Goal: Communication & Community: Answer question/provide support

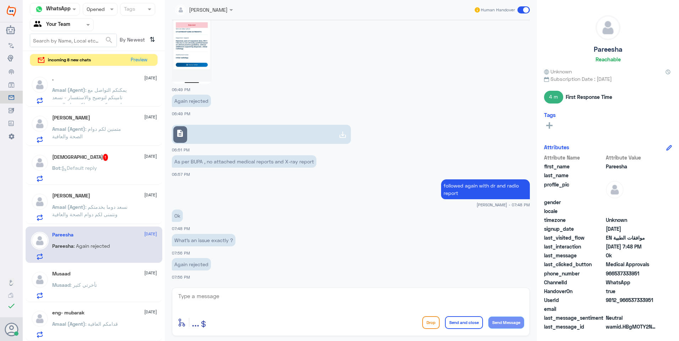
click at [122, 149] on div "[DEMOGRAPHIC_DATA] 1 [DATE] Bot : Default reply" at bounding box center [94, 167] width 137 height 37
click at [117, 157] on div "[DEMOGRAPHIC_DATA] 1 [DATE]" at bounding box center [104, 157] width 105 height 7
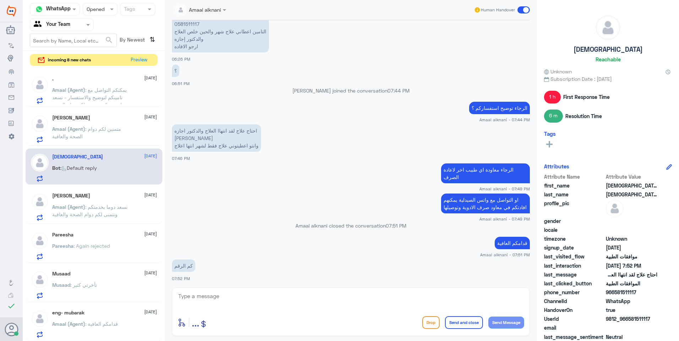
scroll to position [402, 0]
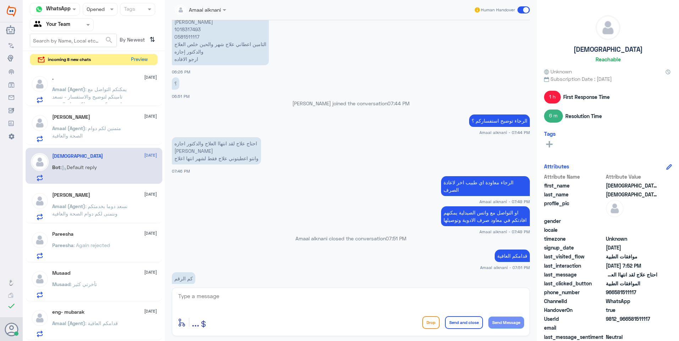
click at [138, 59] on button "Preview" at bounding box center [139, 59] width 22 height 11
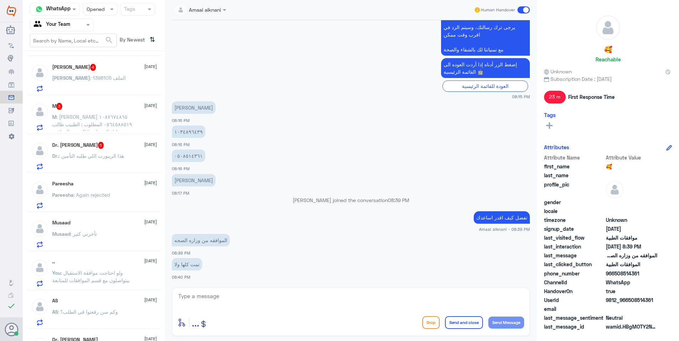
scroll to position [142, 0]
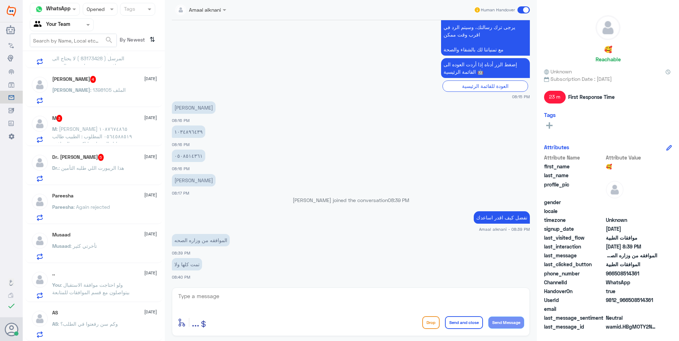
click at [118, 173] on p "Dr. : هذا الريبورت اللي طلبه التأمين" at bounding box center [88, 173] width 72 height 18
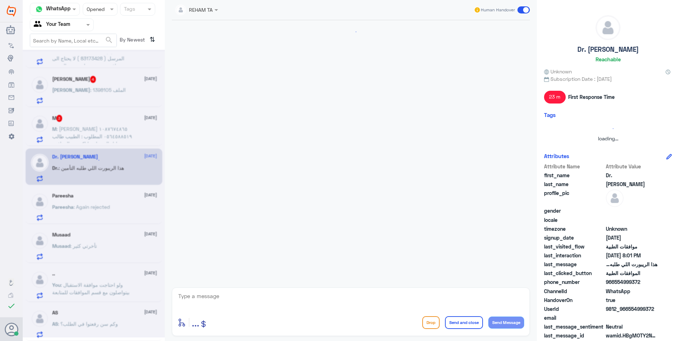
scroll to position [599, 0]
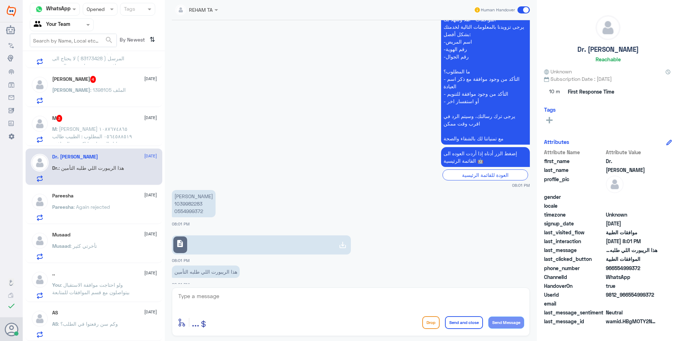
click at [185, 197] on p "[PERSON_NAME] 1039982283 0554999372" at bounding box center [194, 203] width 44 height 27
copy p "1039982283"
click at [325, 243] on link "description" at bounding box center [261, 245] width 179 height 19
click at [235, 302] on textarea at bounding box center [350, 300] width 346 height 17
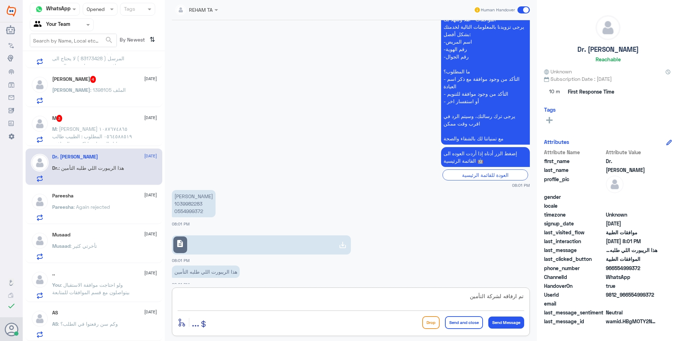
type textarea "تم ارفاقه لشركة التأمين."
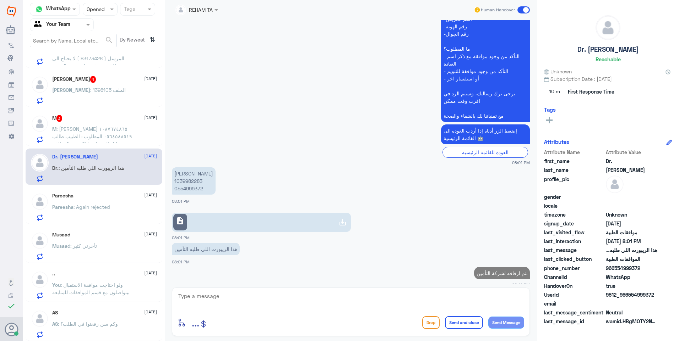
click at [79, 148] on div "[PERSON_NAME] 1 [DATE][PERSON_NAME] : -اسم المريض: [PERSON_NAME] -رقم الهوية: 1…" at bounding box center [94, 199] width 142 height 290
click at [87, 138] on span ": [PERSON_NAME] ١٠٨٧٦٧٤٨٦٥ ٠٥٦٤٥٨٨٥١٩ المطلوب : الطبيب طالب مني تحليل الغده ابي…" at bounding box center [92, 140] width 80 height 28
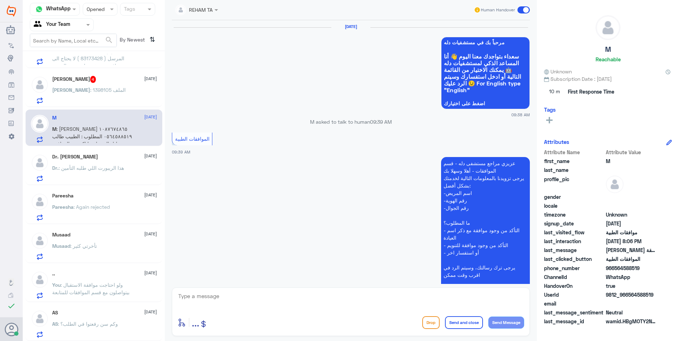
scroll to position [641, 0]
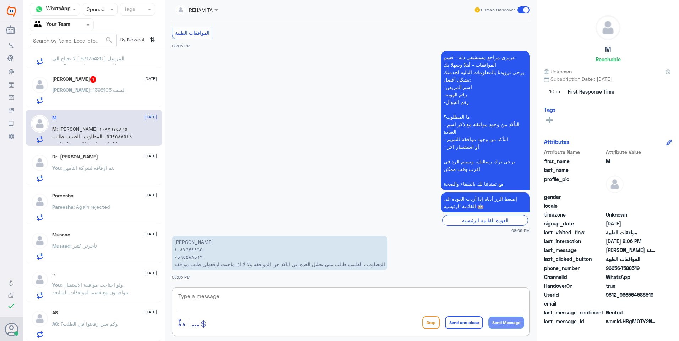
click at [197, 298] on textarea at bounding box center [350, 300] width 346 height 17
drag, startPoint x: 212, startPoint y: 296, endPoint x: 149, endPoint y: 291, distance: 62.3
click at [149, 291] on div "Channel WhatsApp Status × Opened Tags Agent Filter Your Team search By Newest ⇅…" at bounding box center [351, 172] width 656 height 344
click at [214, 295] on textarea "108674865" at bounding box center [350, 300] width 346 height 17
click at [185, 296] on textarea "108674865" at bounding box center [350, 300] width 346 height 17
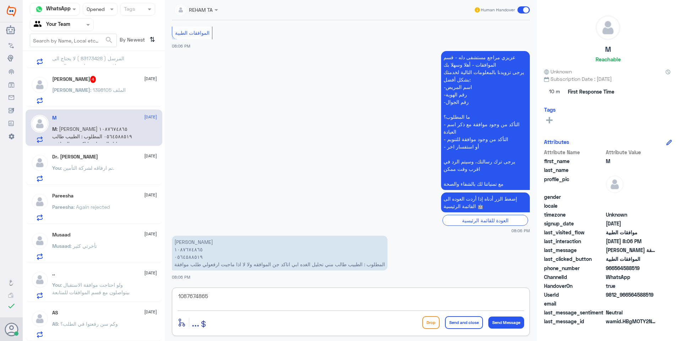
drag, startPoint x: 216, startPoint y: 296, endPoint x: 131, endPoint y: 296, distance: 84.5
click at [131, 296] on div "Channel WhatsApp Status × Opened Tags Agent Filter Your Team search By Newest ⇅…" at bounding box center [351, 172] width 656 height 344
type textarea "1087674865"
click at [355, 300] on textarea at bounding box center [350, 300] width 346 height 17
type textarea "الطبيب لم يرفع لك موافقة على تحليل الغدة يجب التوجه للطبيب ."
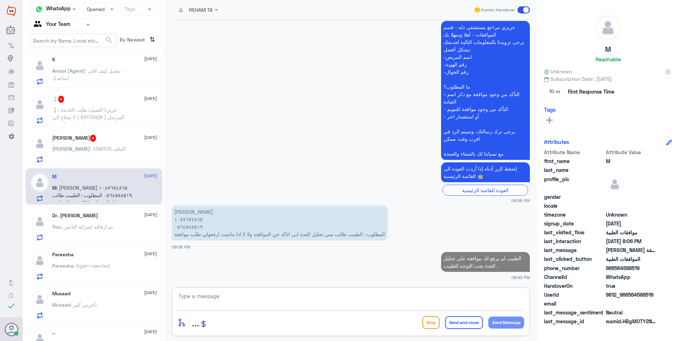
scroll to position [71, 0]
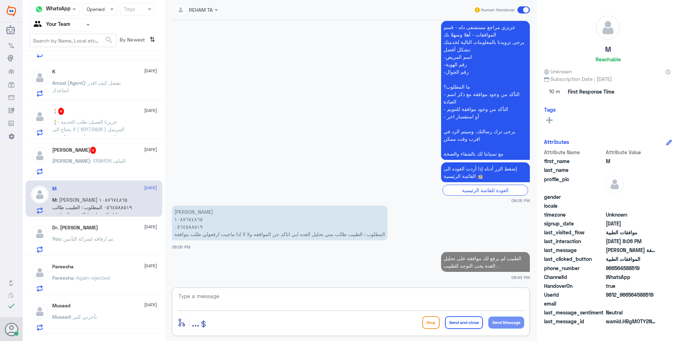
click at [131, 159] on div "[PERSON_NAME] 4 [DATE][PERSON_NAME] : 1398105 الملف" at bounding box center [104, 161] width 105 height 28
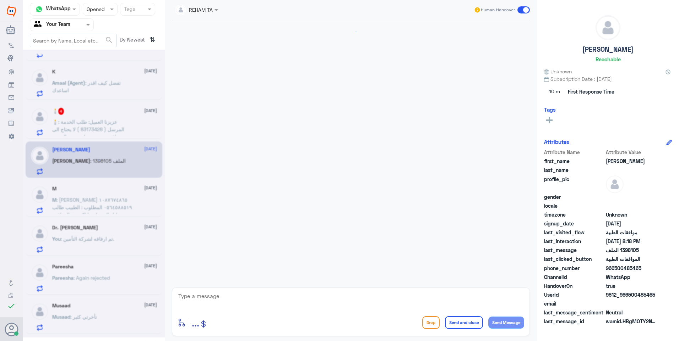
scroll to position [588, 0]
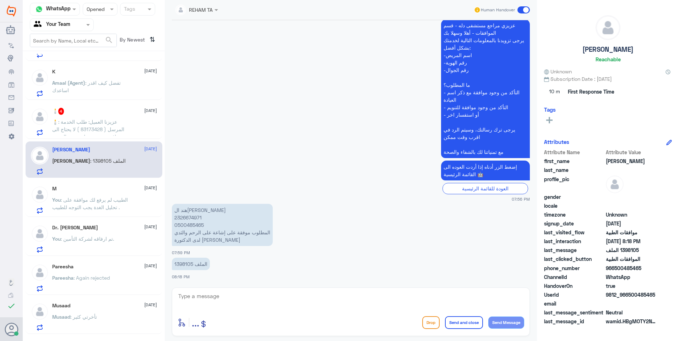
click at [185, 264] on p "1398105 الملف" at bounding box center [191, 264] width 38 height 12
copy p "1398105"
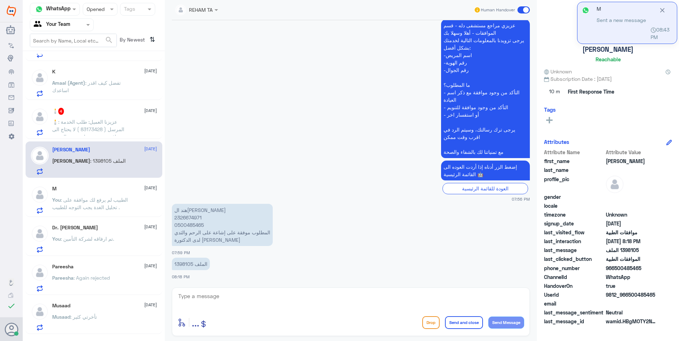
click at [245, 297] on textarea at bounding box center [350, 300] width 346 height 17
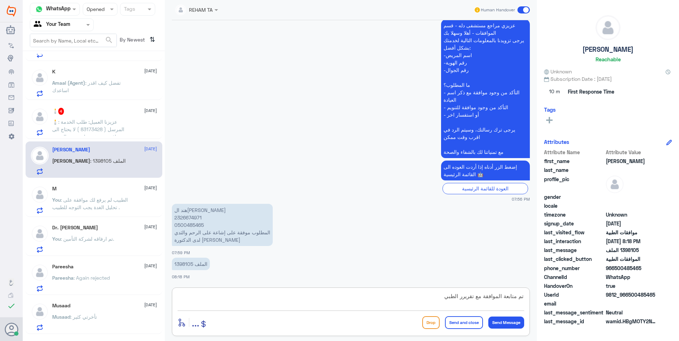
type textarea "تم متابعة الموافقة مع تقريرر الطبيب"
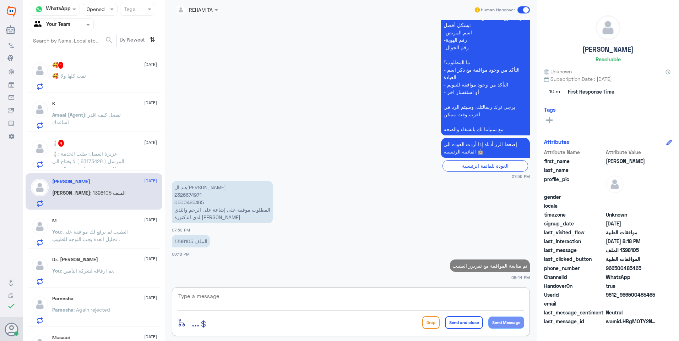
scroll to position [0, 0]
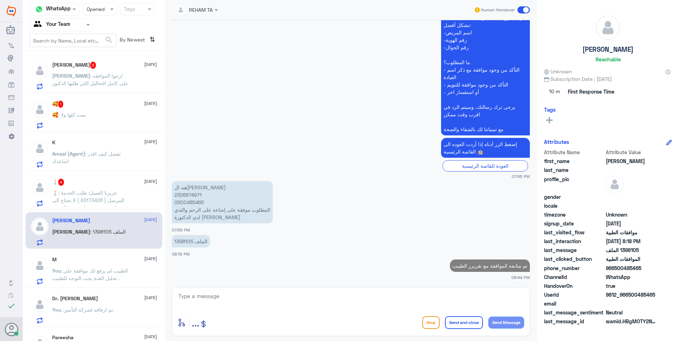
click at [133, 202] on div "🕯️ : عزيزنا العميل: طلب الخدمة المرسل ( 83173428 ) لا يحتاج الى موافقة مسبقة، ع…" at bounding box center [104, 199] width 105 height 16
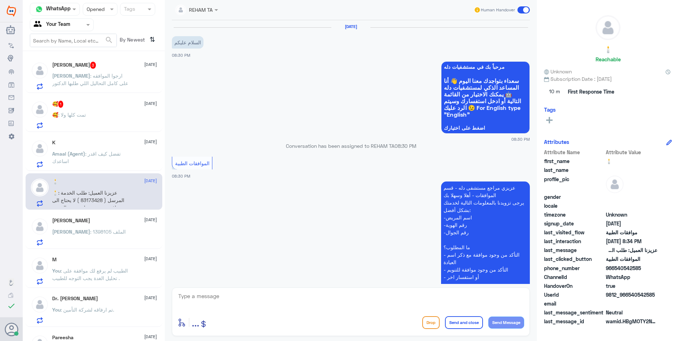
scroll to position [185, 0]
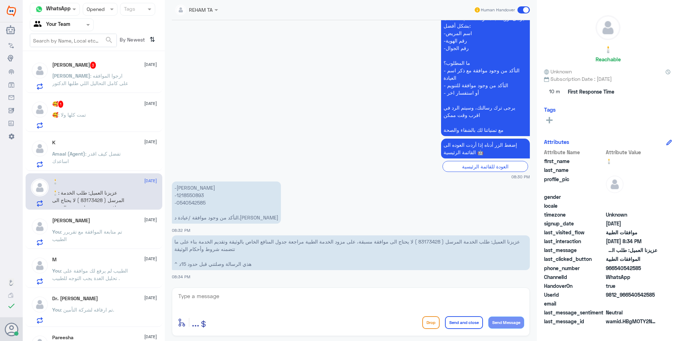
click at [184, 196] on p "-[PERSON_NAME] -1218550893 -0540542585 التأكد من وجود موافقة /عيادة د.[PERSON_N…" at bounding box center [226, 203] width 109 height 42
copy p "1218550893"
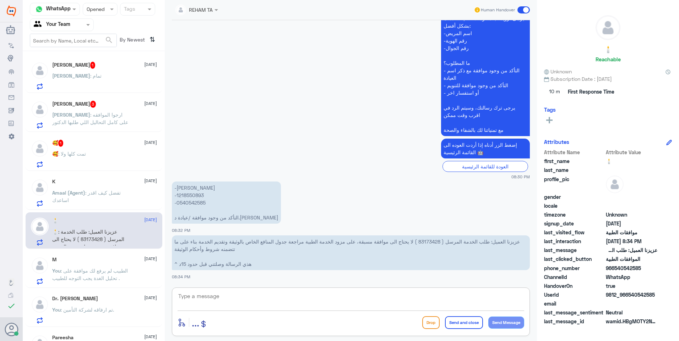
click at [208, 300] on textarea at bounding box center [350, 300] width 346 height 17
type textarea "تم متابعة الموافقة لتاكيد الموافقة وتحديثها"
click at [482, 298] on textarea "تم متابعة الموافقة لتاكيد الموافقة وتحديثها" at bounding box center [350, 300] width 346 height 17
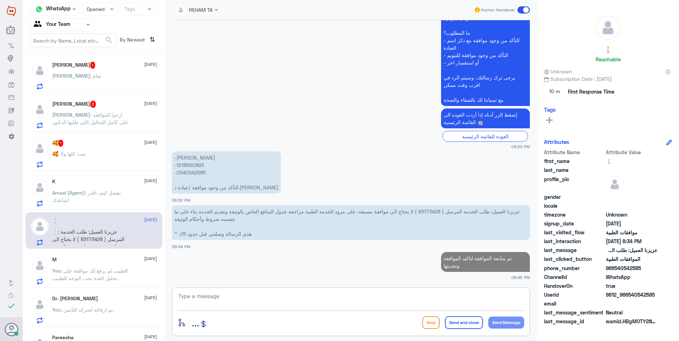
click at [105, 149] on div "🥰 1 [DATE] 🥰 : تمت كلها ولا" at bounding box center [104, 154] width 105 height 28
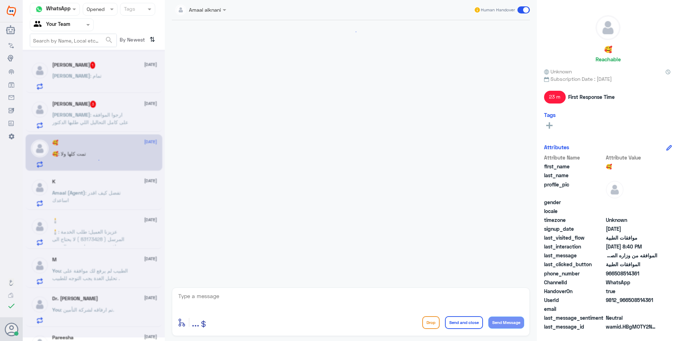
scroll to position [539, 0]
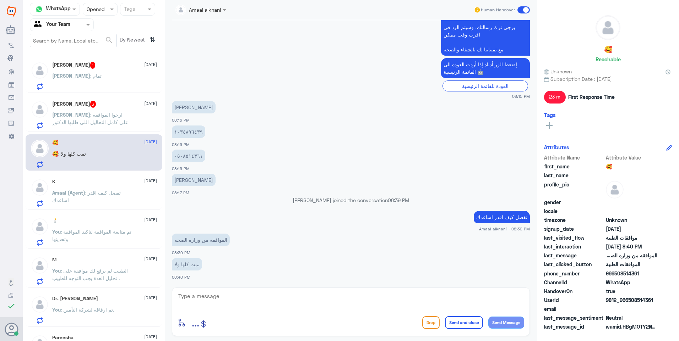
click at [116, 123] on p "[PERSON_NAME] : ارجوا الموافقه على كامل التحاليل اللي طلبها الدكتور" at bounding box center [92, 120] width 80 height 18
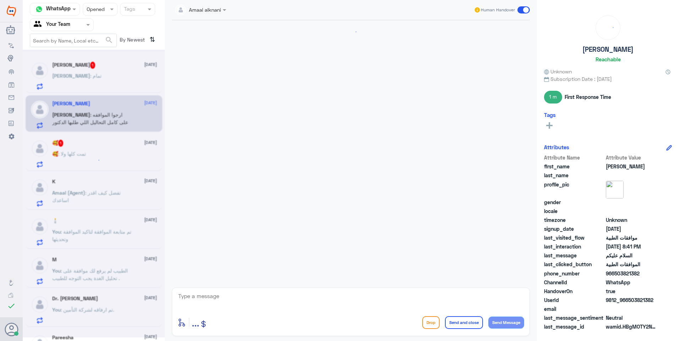
scroll to position [245, 0]
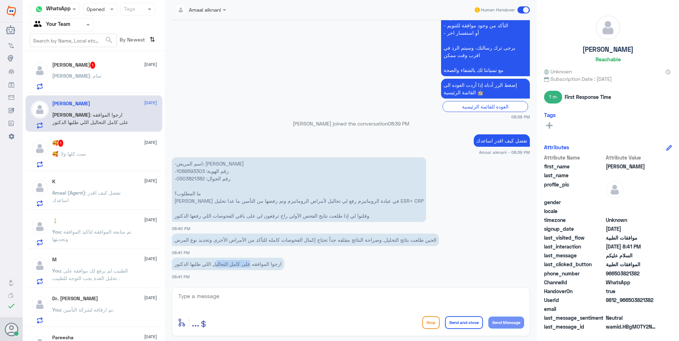
drag, startPoint x: 251, startPoint y: 269, endPoint x: 214, endPoint y: 265, distance: 36.3
click at [214, 265] on p "ارجوا الموافقه على كامل التحاليل اللي طلبها الدكتور" at bounding box center [228, 264] width 112 height 12
drag, startPoint x: 214, startPoint y: 265, endPoint x: 190, endPoint y: 171, distance: 97.2
click at [190, 171] on p "-اسم المريض: [PERSON_NAME] -رقم الهوية: 1089593303 -رقم الجوال: 0503821382 ما ا…" at bounding box center [299, 190] width 254 height 65
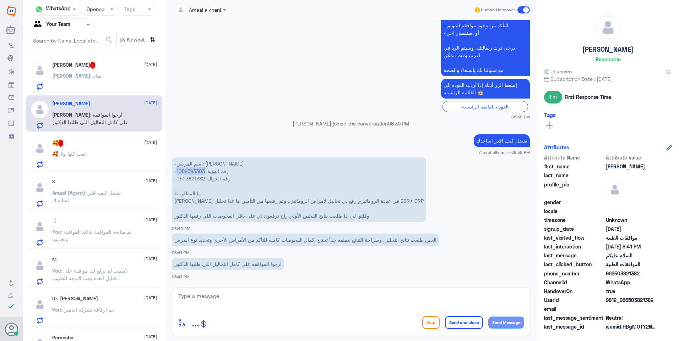
copy p "1089593303"
click at [245, 303] on textarea at bounding box center [350, 300] width 346 height 17
type textarea "j"
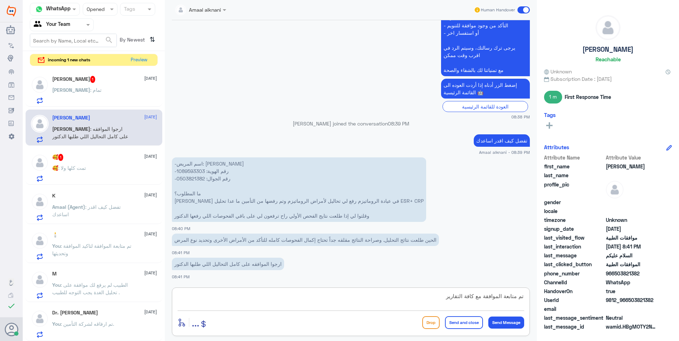
type textarea "تم متابعة الموافقة مع كافة التقارير ."
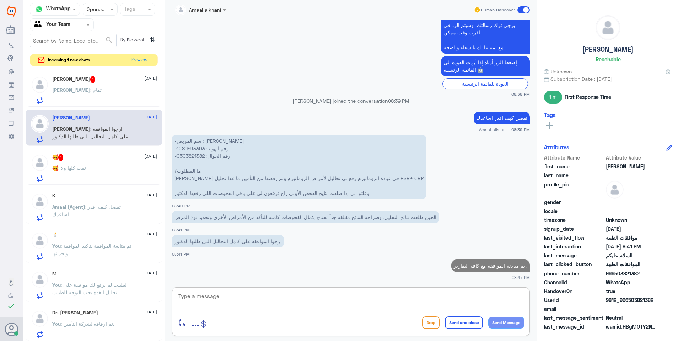
click at [131, 78] on div "[PERSON_NAME] 1 [DATE]" at bounding box center [104, 79] width 105 height 7
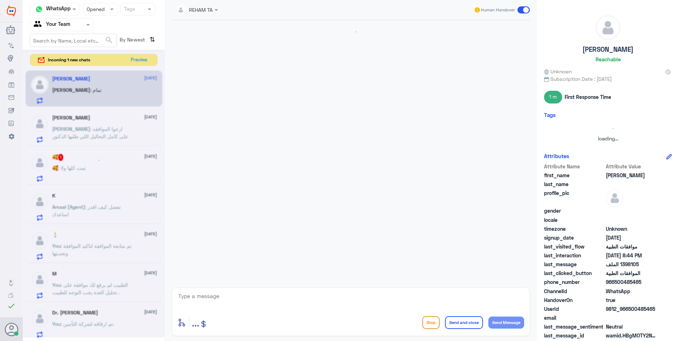
scroll to position [609, 0]
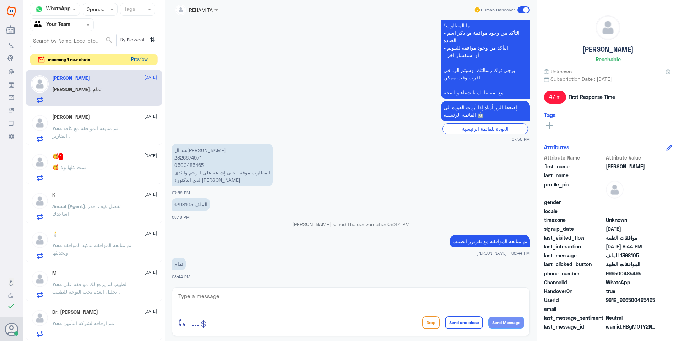
click at [135, 58] on button "Preview" at bounding box center [139, 59] width 22 height 11
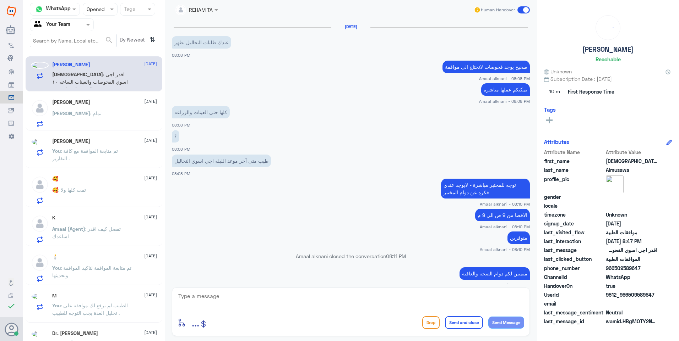
scroll to position [470, 0]
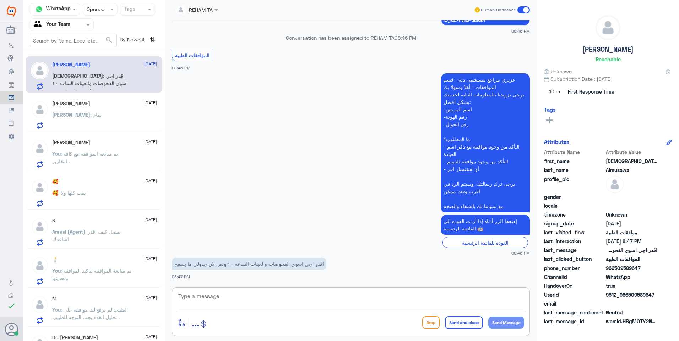
click at [236, 301] on textarea at bounding box center [350, 300] width 346 height 17
click at [274, 301] on textarea "ايوه" at bounding box center [350, 300] width 346 height 17
type textarea "ا"
type textarea "نعم."
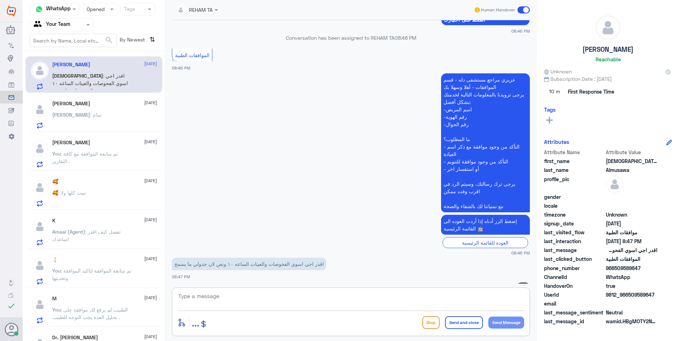
scroll to position [493, 0]
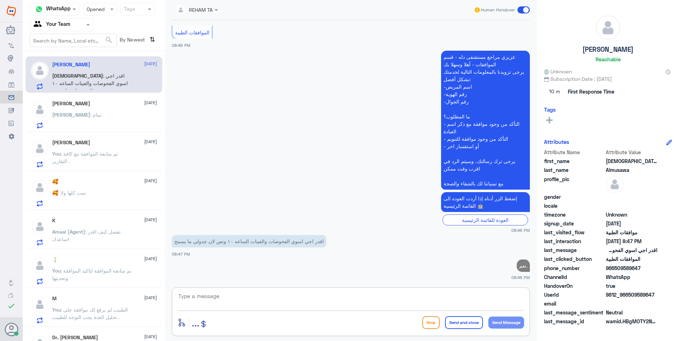
click at [88, 22] on span at bounding box center [88, 24] width 9 height 7
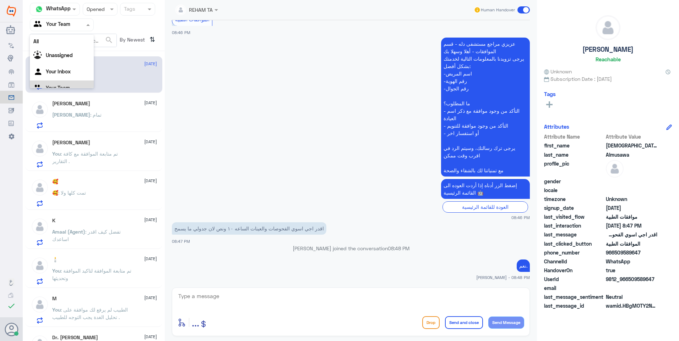
scroll to position [9, 0]
click at [79, 56] on div "Your Inbox" at bounding box center [62, 63] width 64 height 16
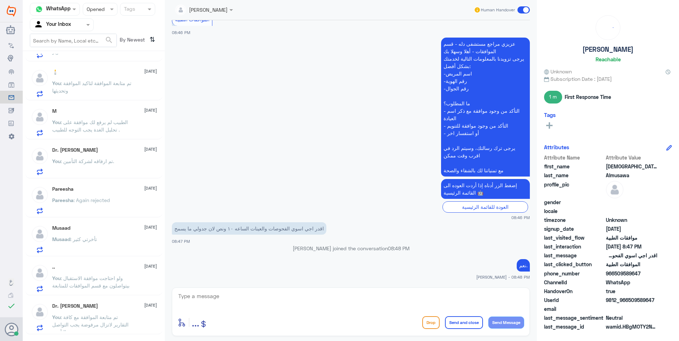
scroll to position [71, 0]
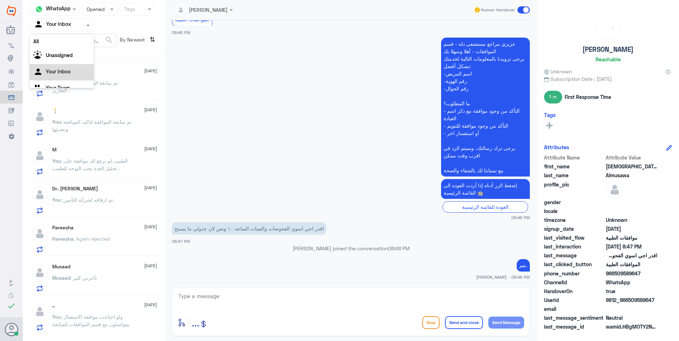
click at [62, 23] on input "text" at bounding box center [53, 25] width 39 height 8
click at [62, 72] on div "Your Team" at bounding box center [62, 80] width 64 height 16
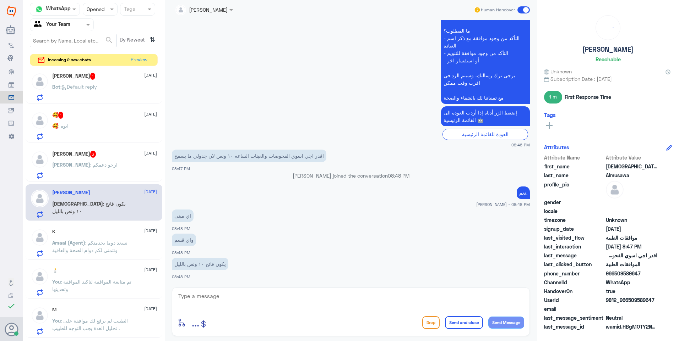
scroll to position [0, 0]
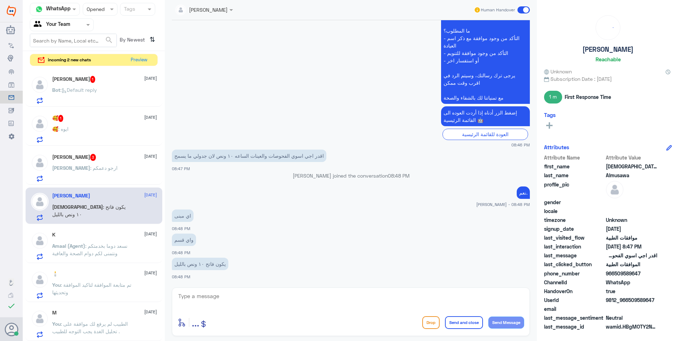
click at [129, 163] on div "[PERSON_NAME] 3 [DATE][PERSON_NAME] : ارجو دعمكم" at bounding box center [104, 168] width 105 height 28
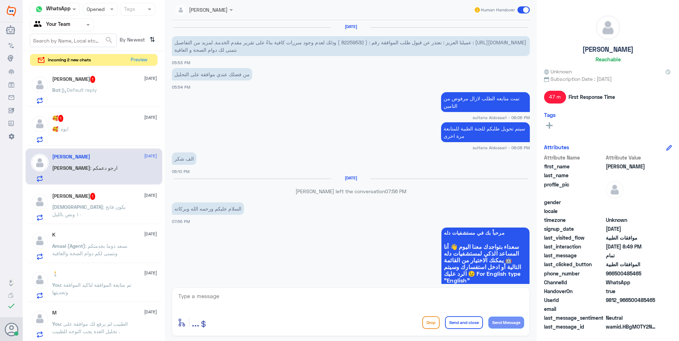
scroll to position [461, 0]
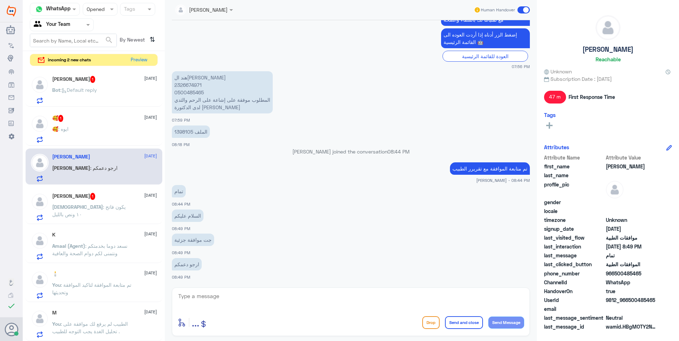
click at [450, 170] on p "تم متابعة الموافقة مع تقريرر الطبيب" at bounding box center [490, 169] width 80 height 12
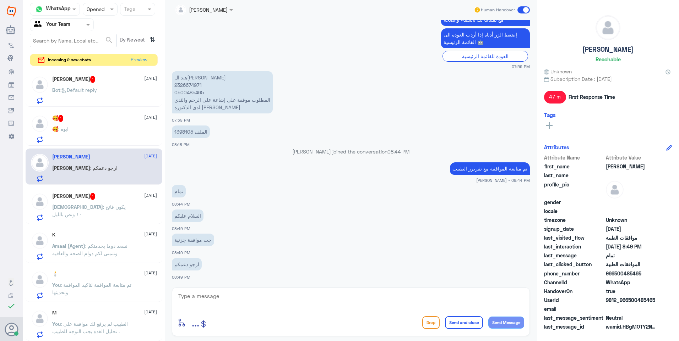
click at [454, 169] on p "تم متابعة الموافقة مع تقريرر الطبيب" at bounding box center [490, 169] width 80 height 12
copy div "تم متابعة الموافقة مع تقريرر الطبيب"
click at [456, 298] on textarea at bounding box center [350, 300] width 346 height 17
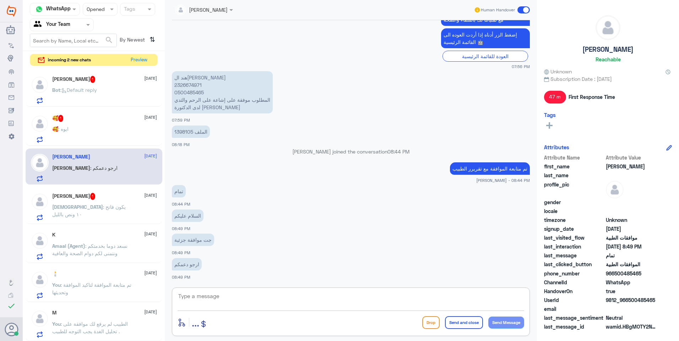
paste textarea "تم متابعة الموافقة مع تقريرر الطبيب"
click at [435, 297] on textarea "تم متابعة الموافقة مع تقريرر الطبيب" at bounding box center [350, 300] width 346 height 17
type textarea "تم متابعة الموافقة مع تقريرر الطبيب , تحت الاجراء"
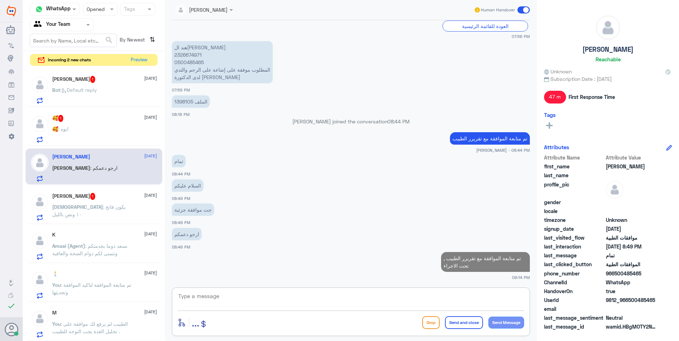
click at [116, 130] on div "🥰 : ايوه" at bounding box center [104, 135] width 105 height 16
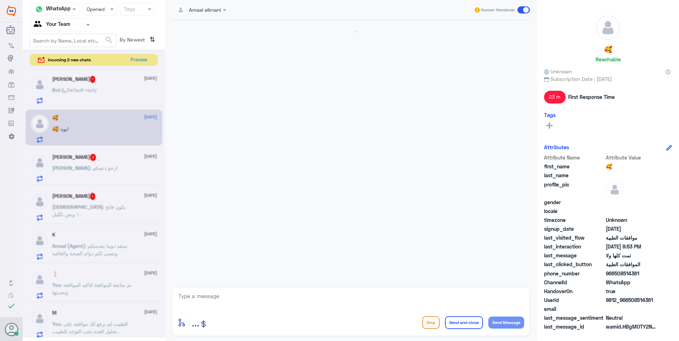
scroll to position [540, 0]
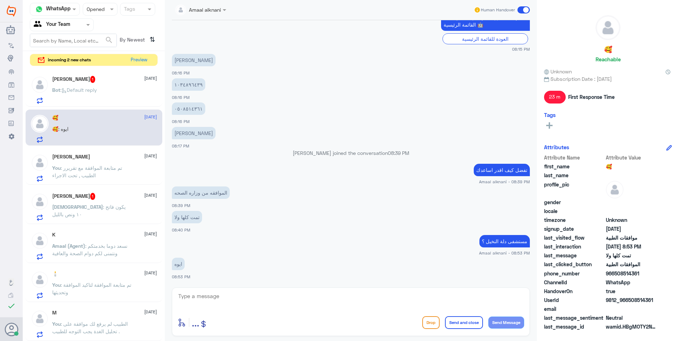
click at [97, 98] on p "Bot : Default reply" at bounding box center [74, 95] width 45 height 18
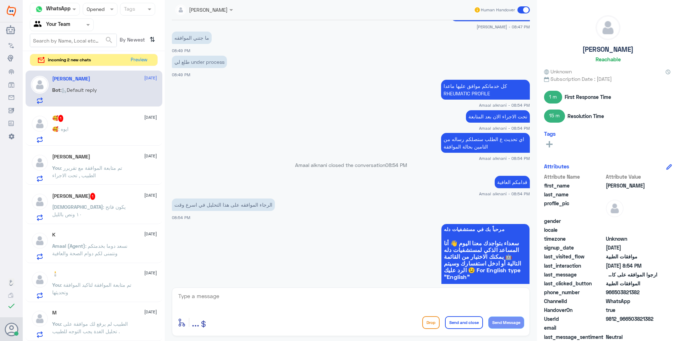
scroll to position [414, 0]
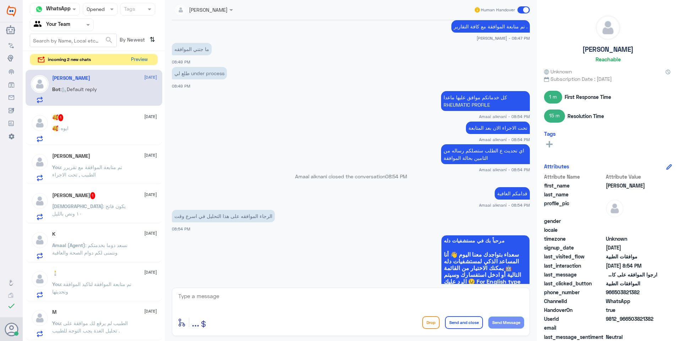
click at [143, 61] on button "Preview" at bounding box center [139, 59] width 22 height 11
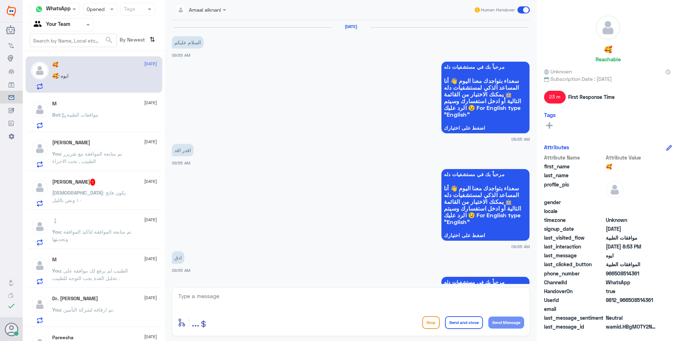
scroll to position [540, 0]
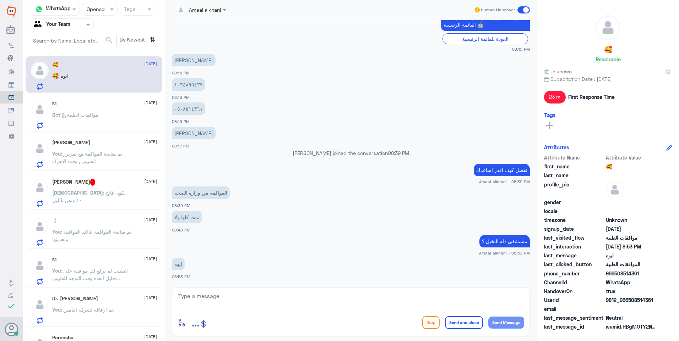
click at [103, 189] on div "[PERSON_NAME] 1 [DATE][PERSON_NAME][DEMOGRAPHIC_DATA] : يكون فاتح ١٠ ونص بالليل" at bounding box center [104, 193] width 105 height 28
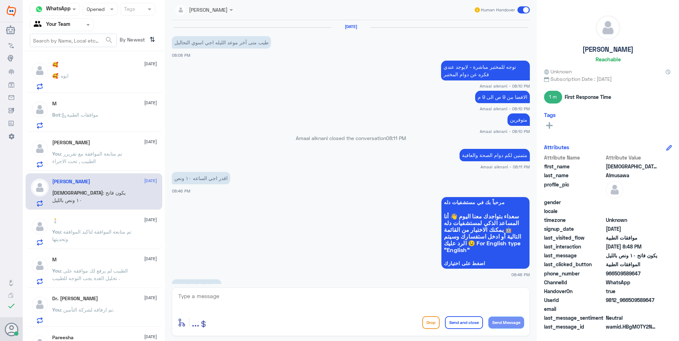
scroll to position [460, 0]
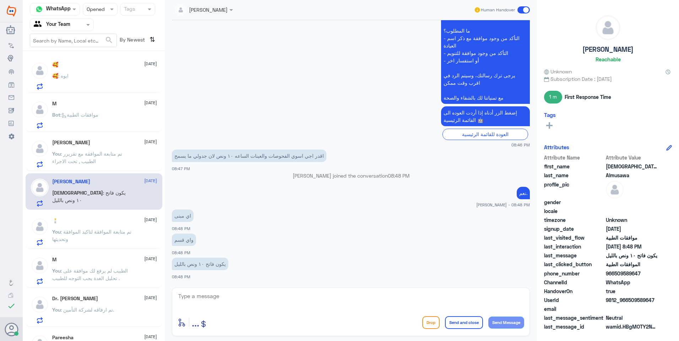
click at [204, 301] on textarea at bounding box center [350, 300] width 346 height 17
type textarea "جميع المباني سواء غربي رئيسي او شمالي ."
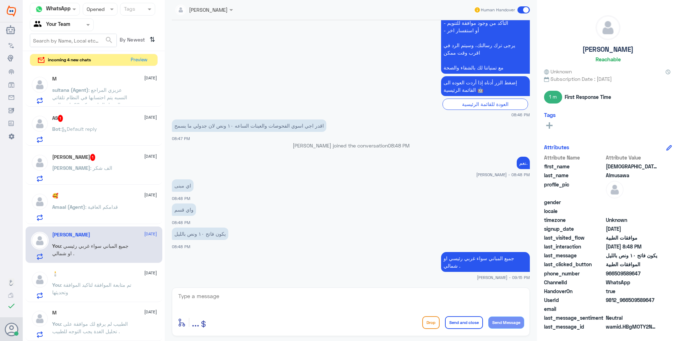
click at [115, 163] on div "[PERSON_NAME] 1 [DATE][PERSON_NAME] : الف شكر" at bounding box center [104, 168] width 105 height 28
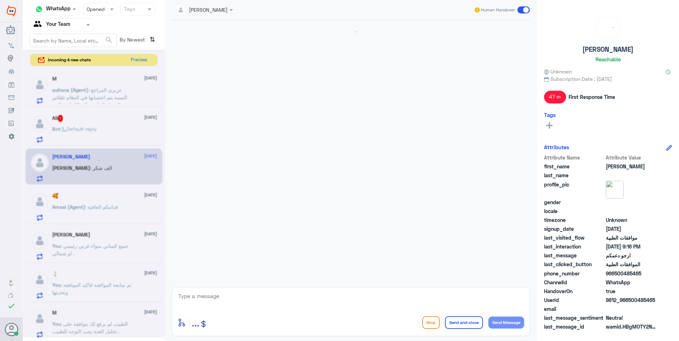
scroll to position [460, 0]
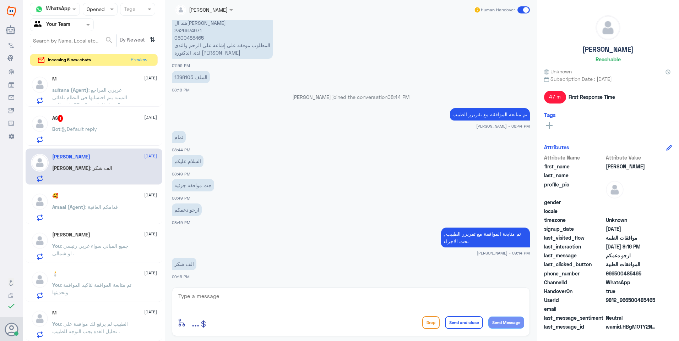
click at [110, 131] on div "Bot : Default reply" at bounding box center [104, 135] width 105 height 16
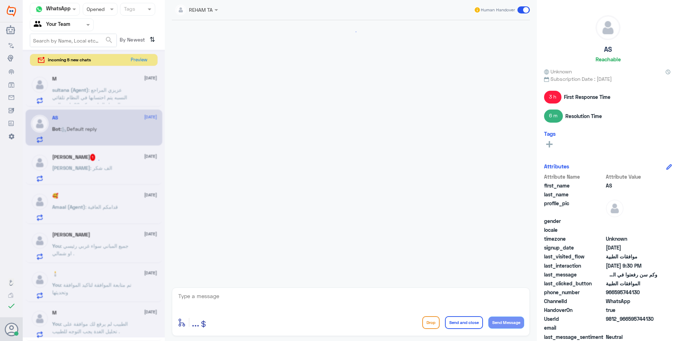
scroll to position [557, 0]
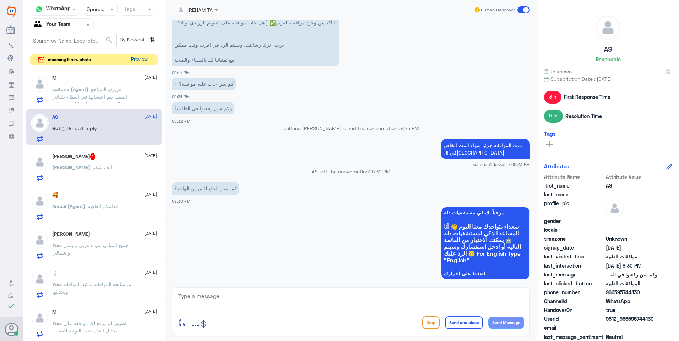
click at [135, 57] on button "Preview" at bounding box center [139, 59] width 22 height 11
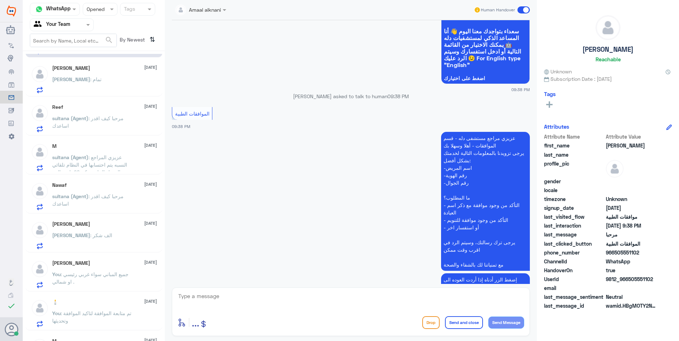
scroll to position [48, 0]
click at [215, 298] on textarea at bounding box center [350, 300] width 346 height 17
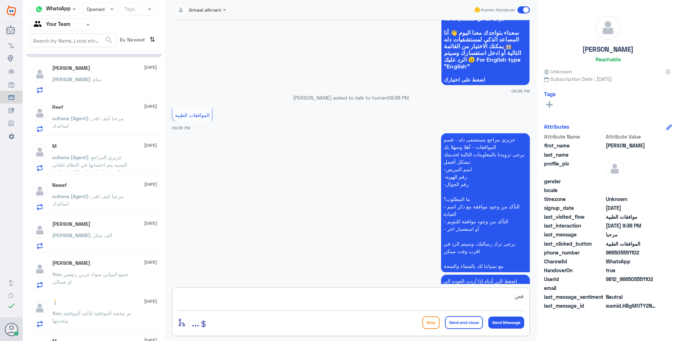
type textarea "ف"
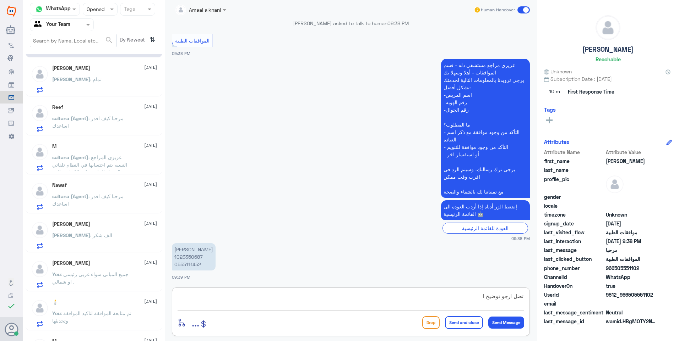
scroll to position [159, 0]
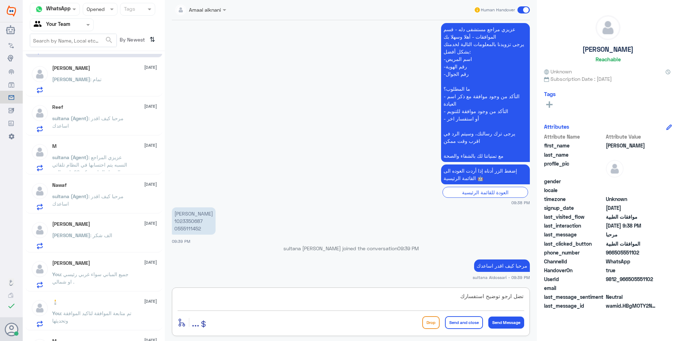
type textarea "تضل ارجو توضيح استفسارك"
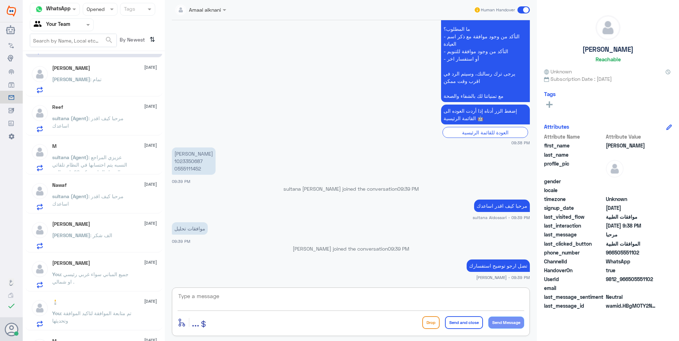
click at [188, 163] on p "[PERSON_NAME] 1023350687 0555111452" at bounding box center [194, 161] width 44 height 27
copy p "1023350687"
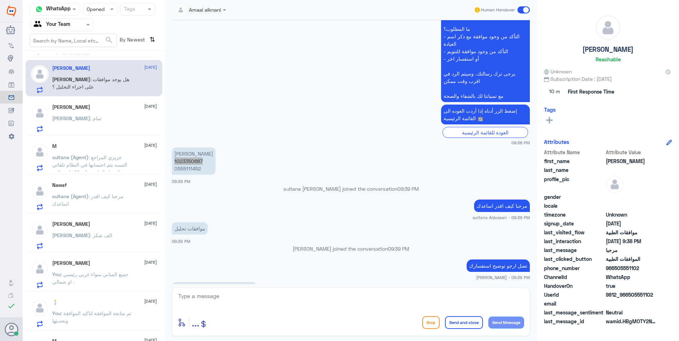
scroll to position [205, 0]
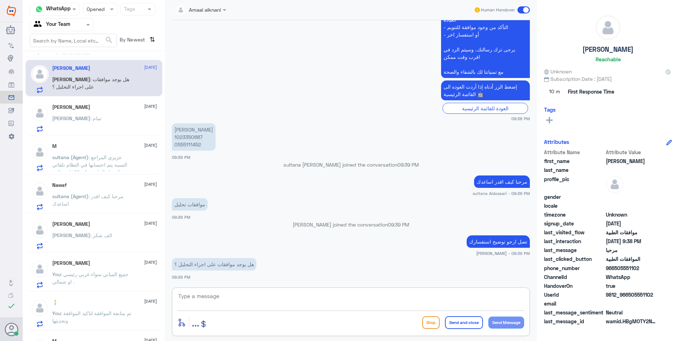
click at [232, 300] on textarea at bounding box center [350, 300] width 346 height 17
click at [243, 336] on div "enter flow name ... Drop Send and close Send Message" at bounding box center [351, 312] width 358 height 49
click at [201, 302] on textarea at bounding box center [350, 300] width 346 height 17
type textarea "لايوجد طلب موافقة"
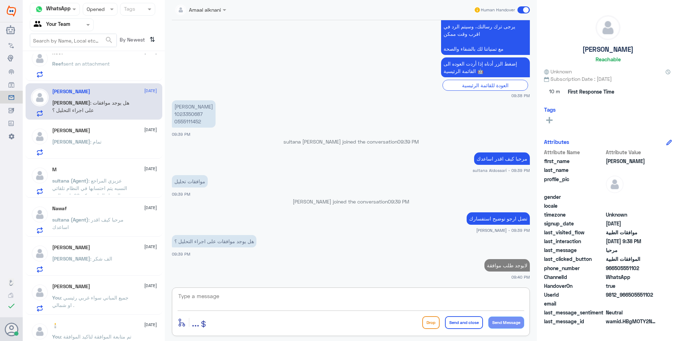
scroll to position [0, 0]
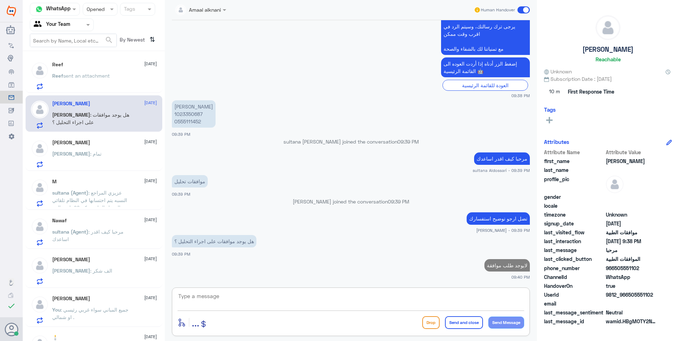
click at [104, 75] on span "sent an attachment" at bounding box center [86, 76] width 46 height 6
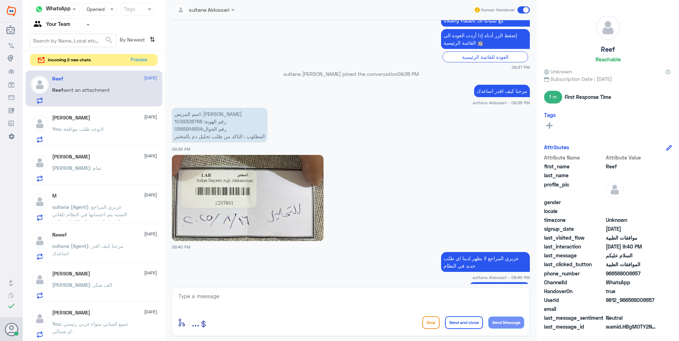
scroll to position [426, 0]
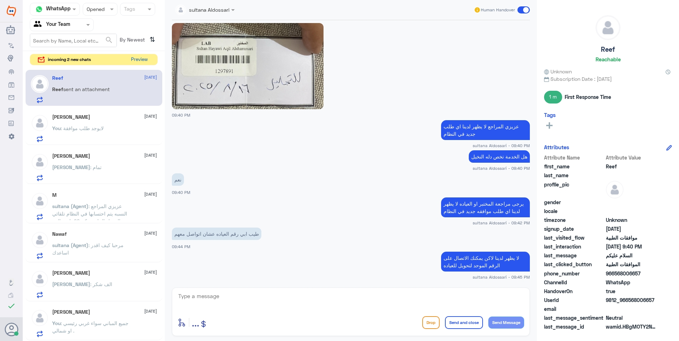
click at [141, 58] on button "Preview" at bounding box center [139, 59] width 22 height 11
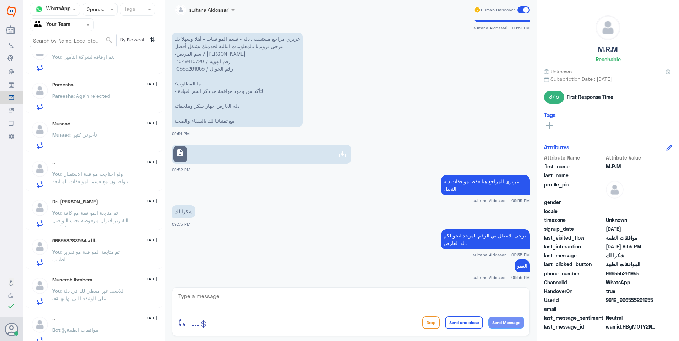
scroll to position [455, 0]
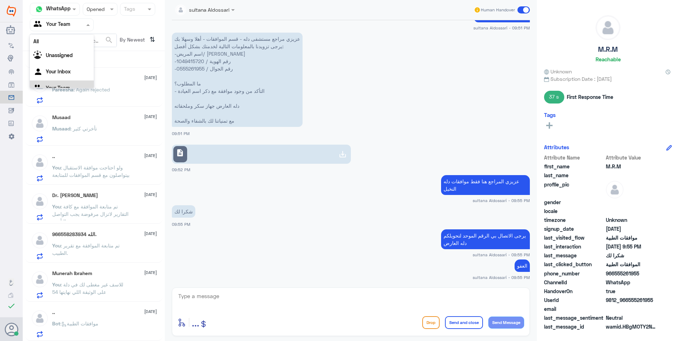
click at [90, 24] on span at bounding box center [88, 24] width 9 height 7
click at [91, 7] on input "text" at bounding box center [93, 9] width 13 height 8
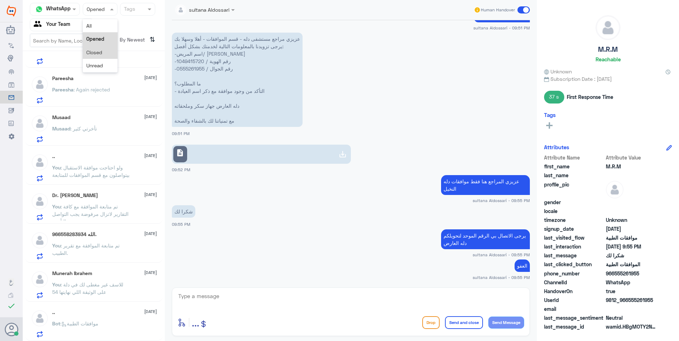
click at [97, 49] on span "Closed" at bounding box center [94, 52] width 16 height 6
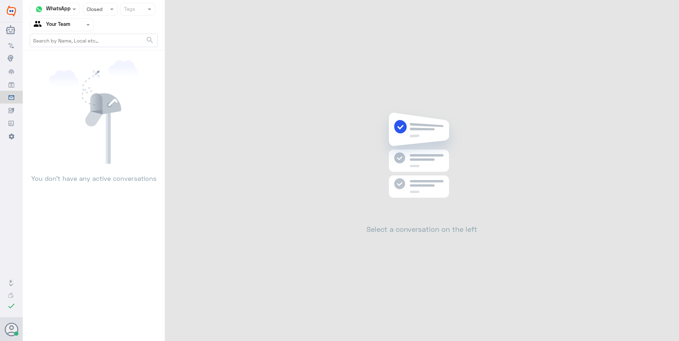
click at [104, 13] on div "Status × Closed" at bounding box center [100, 9] width 35 height 13
click at [104, 35] on div "Opened" at bounding box center [100, 38] width 35 height 13
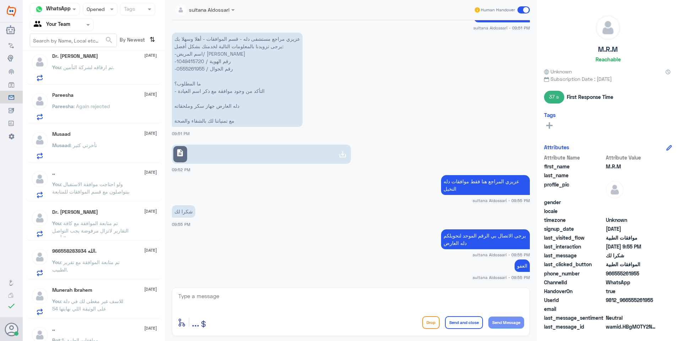
scroll to position [455, 0]
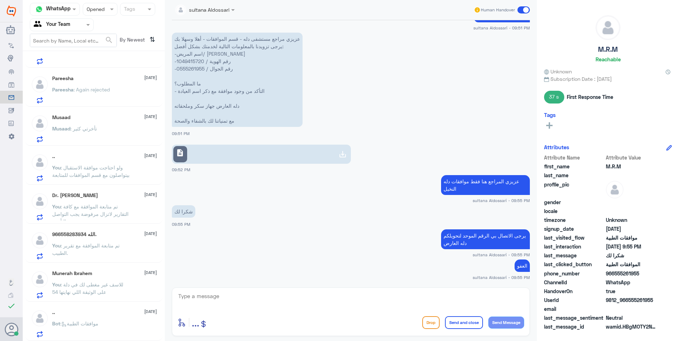
click at [131, 317] on div ".. [DATE] Bot : موافقات الطبية" at bounding box center [104, 324] width 105 height 28
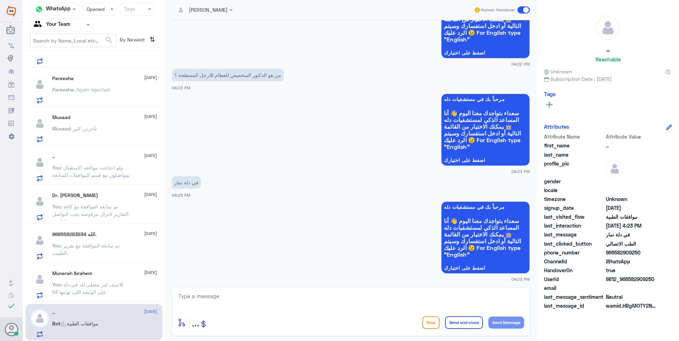
scroll to position [70, 0]
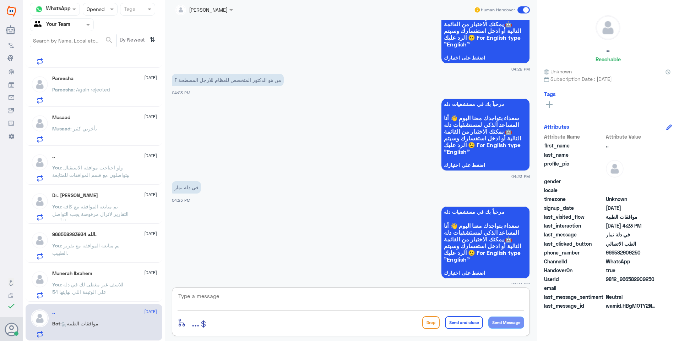
click at [234, 298] on textarea at bounding box center [350, 300] width 346 height 17
type textarea "هذا الرقم مخصص لمتابعة موافقات دلة النخيل فقط ."
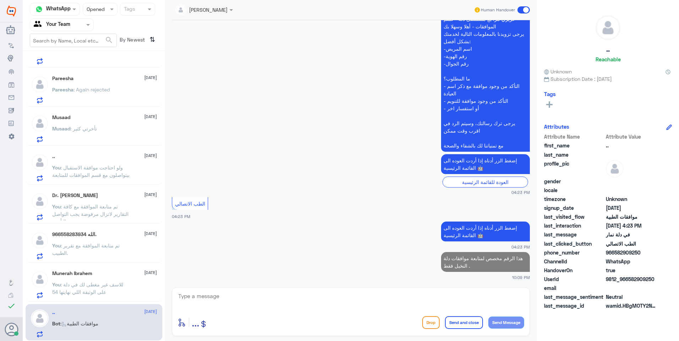
click at [123, 271] on div "Munerah Ibrahem [DATE]" at bounding box center [104, 274] width 105 height 6
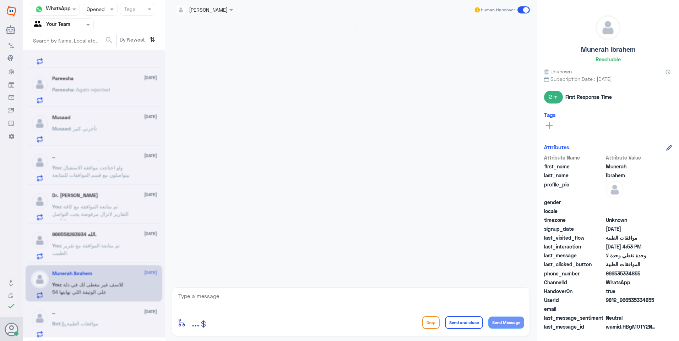
scroll to position [363, 0]
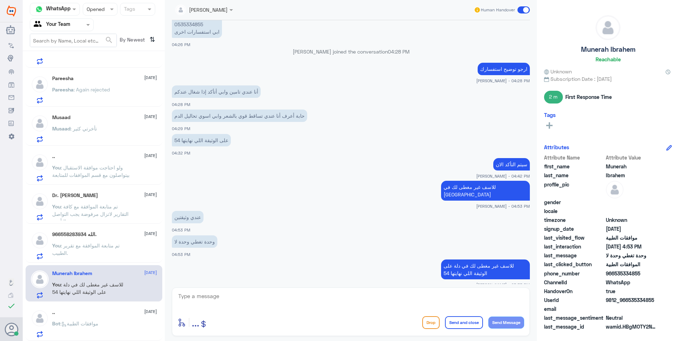
click at [265, 302] on textarea at bounding box center [350, 300] width 346 height 17
paste textarea "أتمنى لك دوام الصحة والعافية، ويسعدني تقديم أي خدمة قد تحتاجها."
type textarea "أتمنى لك دوام الصحة والعافية، ويسعدني تقديم أي خدمة قد تحتاجها."
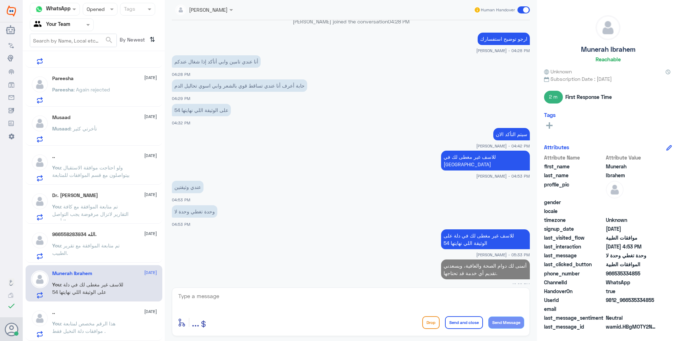
click at [98, 248] on span ": تم متابعة الموافقة مع تقرير الطبيب." at bounding box center [85, 249] width 67 height 13
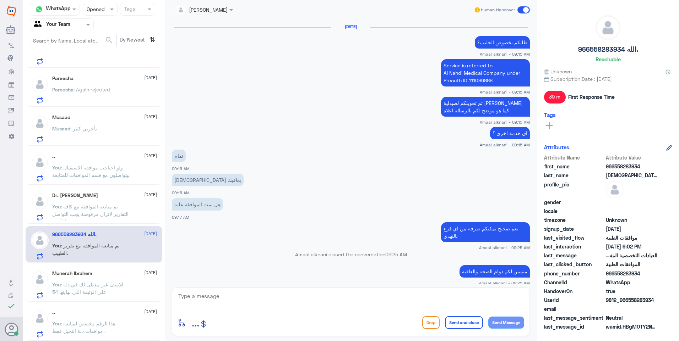
scroll to position [446, 0]
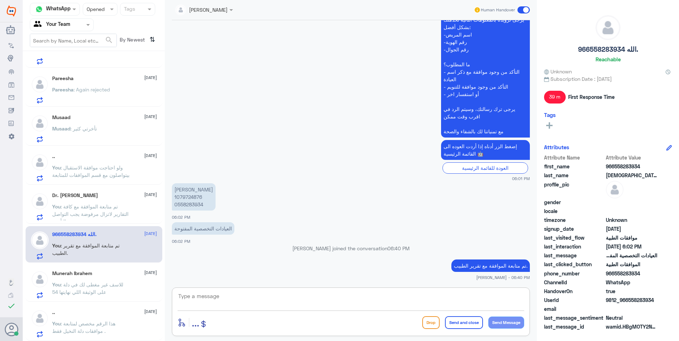
click at [192, 292] on textarea at bounding box center [350, 300] width 346 height 17
paste textarea "أتمنى لك دوام الصحة والعافية، ويسعدني تقديم أي خدمة قد تحتاجها."
type textarea "أتمنى لك دوام الصحة والعافية، ويسعدني تقديم أي خدمة قد تحتاجها."
click at [515, 321] on button "Send Message" at bounding box center [506, 323] width 36 height 12
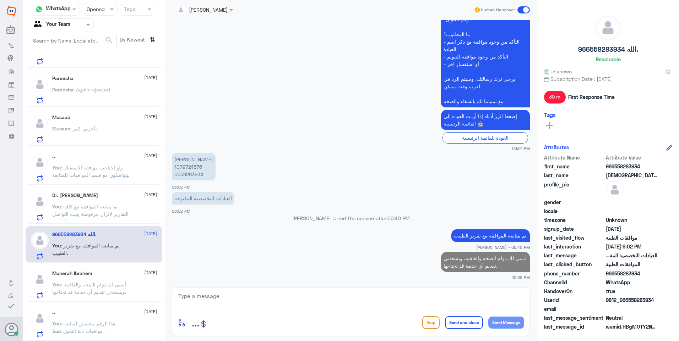
click at [117, 212] on span ": تم متابعة الموافقة مع كافة التقارير لاتزال مرفوضة يجب التواصل مع التأمين ." at bounding box center [90, 214] width 76 height 21
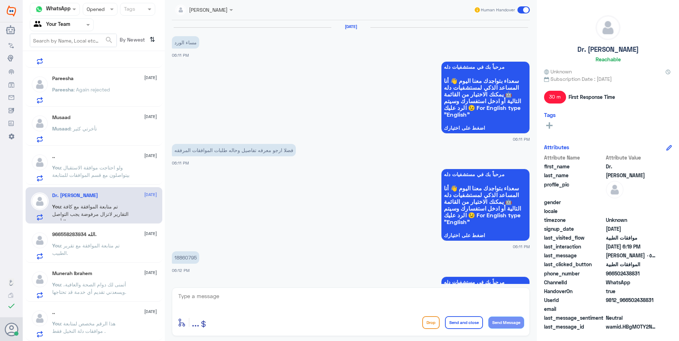
scroll to position [597, 0]
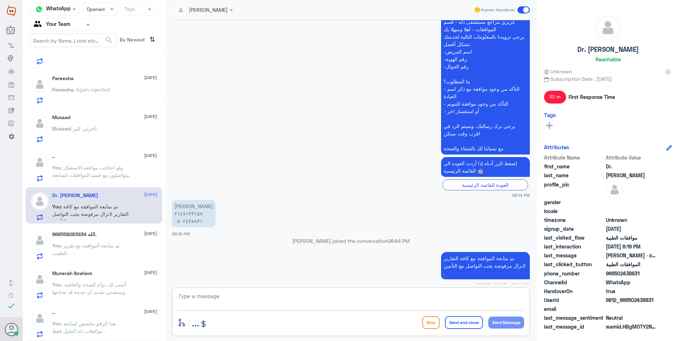
click at [238, 293] on textarea at bounding box center [350, 300] width 346 height 17
paste textarea "أتمنى لك دوام الصحة والعافية، ويسعدني تقديم أي خدمة قد تحتاجها."
type textarea "أتمنى لك دوام الصحة والعافية، ويسعدني تقديم أي خدمة قد تحتاجها."
click at [517, 321] on button "Send Message" at bounding box center [506, 323] width 36 height 12
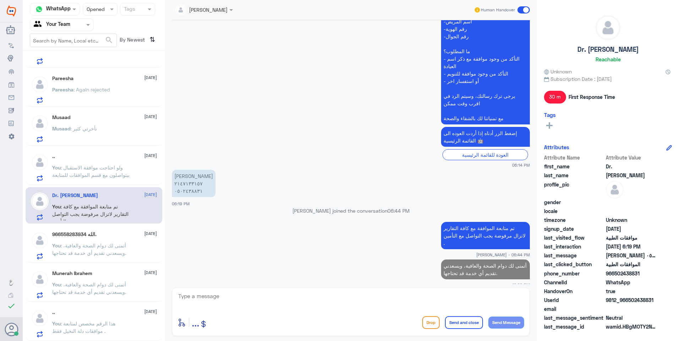
click at [99, 174] on span ": ولو احتاجت موافقة الاستقبال بيتواصلون مع قسم الموافقات للمتابعة" at bounding box center [90, 171] width 77 height 13
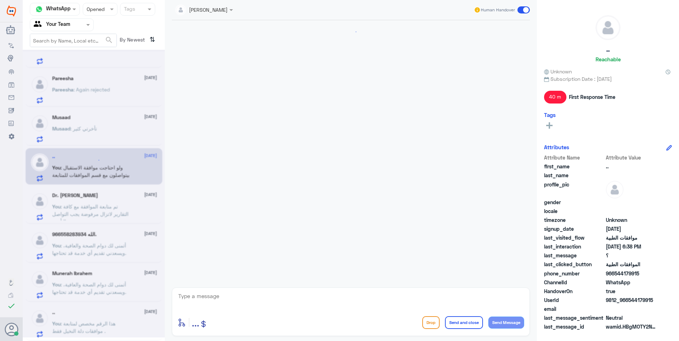
scroll to position [348, 0]
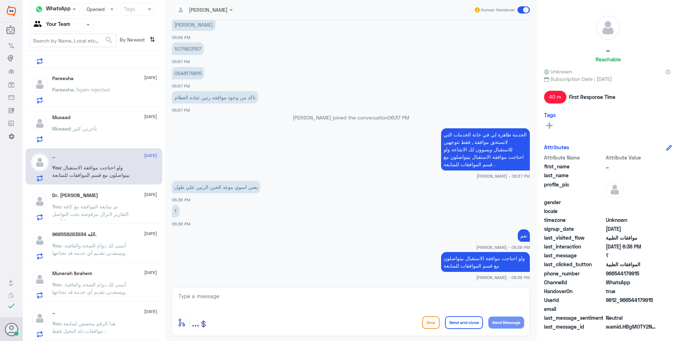
click at [223, 309] on textarea at bounding box center [350, 300] width 346 height 17
paste textarea "أتمنى لك دوام الصحة والعافية، ويسعدني تقديم أي خدمة قد تحتاجها."
type textarea "أتمنى لك دوام الصحة والعافية، ويسعدني تقديم أي خدمة قد تحتاجها."
click at [516, 320] on button "Send Message" at bounding box center [506, 323] width 36 height 12
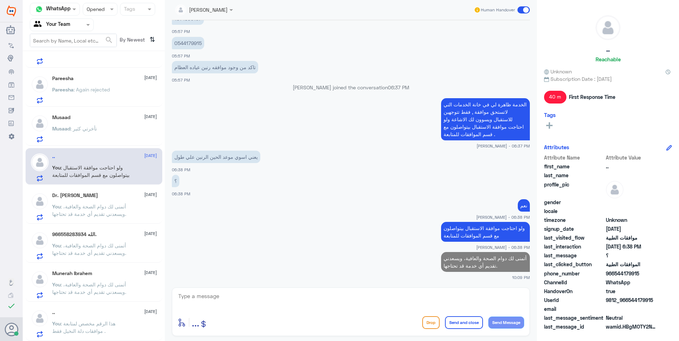
click at [109, 138] on div "Musaad : تأخرتي كثير" at bounding box center [104, 135] width 105 height 16
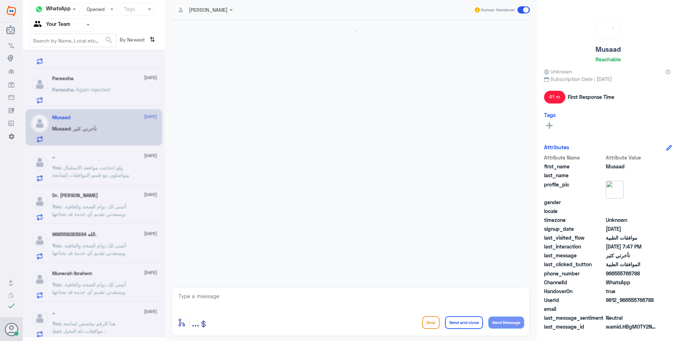
scroll to position [751, 0]
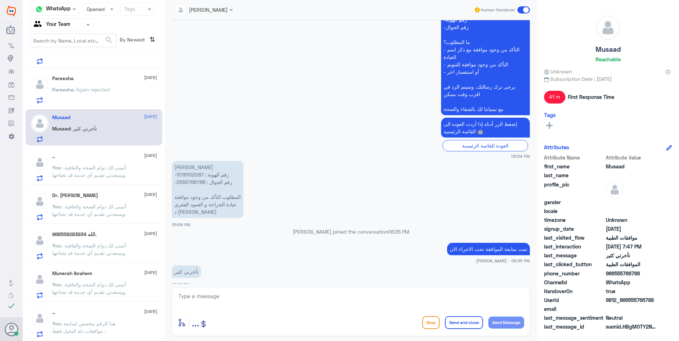
click at [477, 304] on textarea at bounding box center [350, 300] width 346 height 17
paste textarea "أتمنى لك دوام الصحة والعافية، ويسعدني تقديم أي خدمة قد تحتاجها."
type textarea "أتمنى لك دوام الصحة والعافية، ويسعدني تقديم أي خدمة قد تحتاجها."
click at [513, 318] on button "Send Message" at bounding box center [506, 323] width 36 height 12
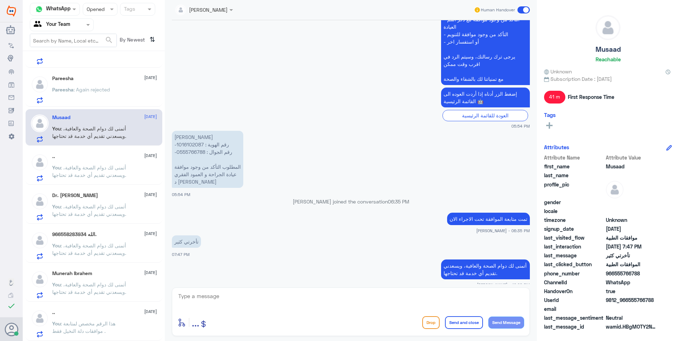
scroll to position [419, 0]
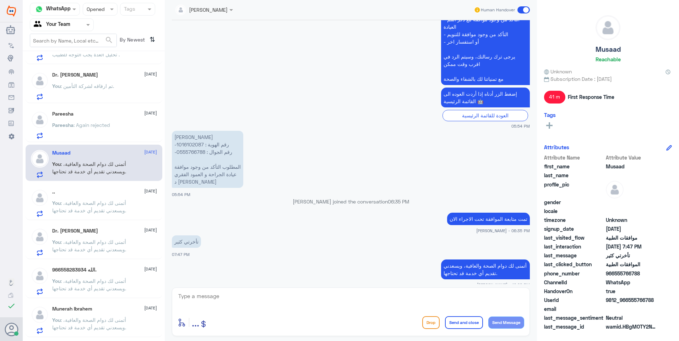
click at [113, 123] on div "Pareesha [DATE] Pareesha : Again rejected" at bounding box center [104, 125] width 105 height 28
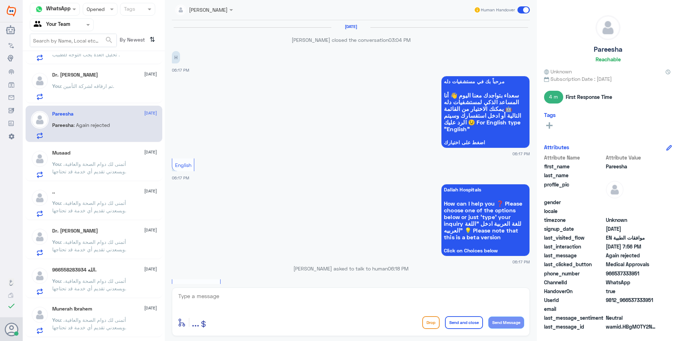
scroll to position [545, 0]
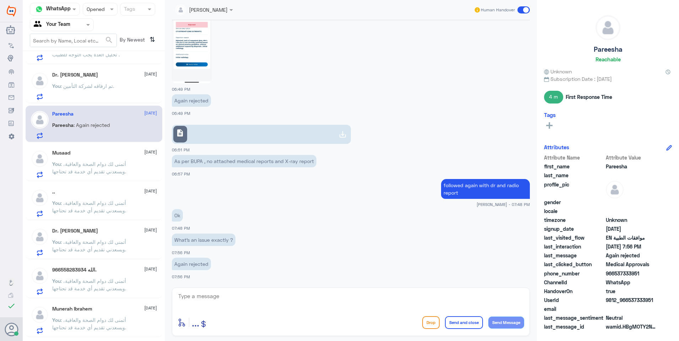
click at [246, 299] on textarea at bounding box center [350, 300] width 346 height 17
type textarea "ف"
type textarea "y"
type textarea "you can follow with insurance company ."
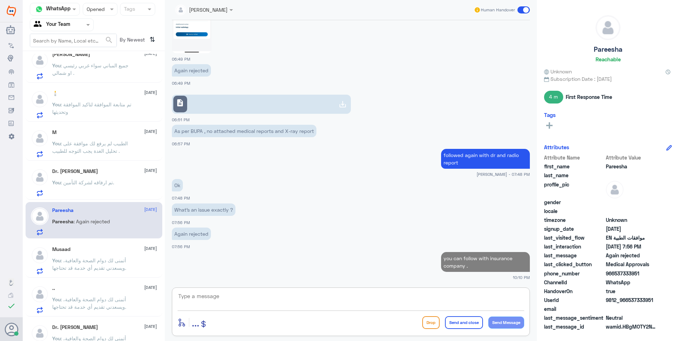
scroll to position [313, 0]
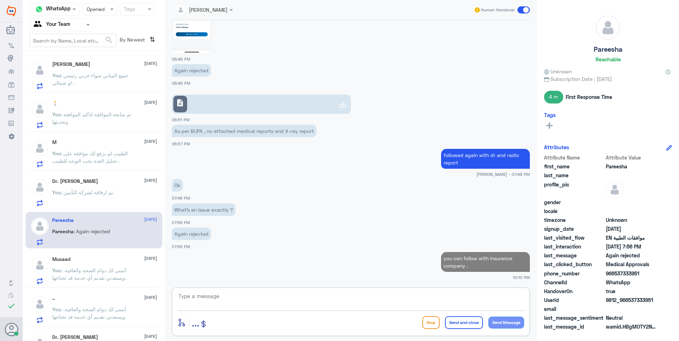
click at [117, 186] on div "Dr. [PERSON_NAME] [DATE] You : تم ارفاقه لشركة التأمين." at bounding box center [104, 192] width 105 height 28
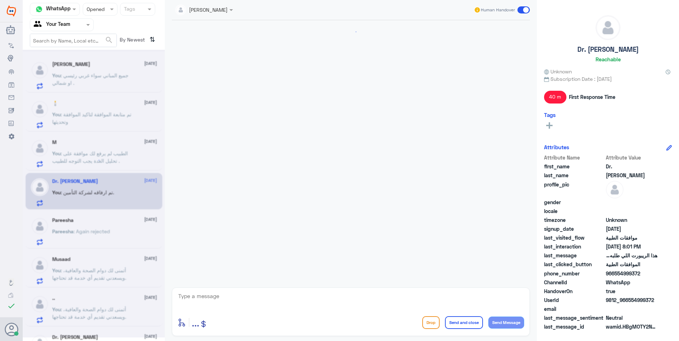
scroll to position [620, 0]
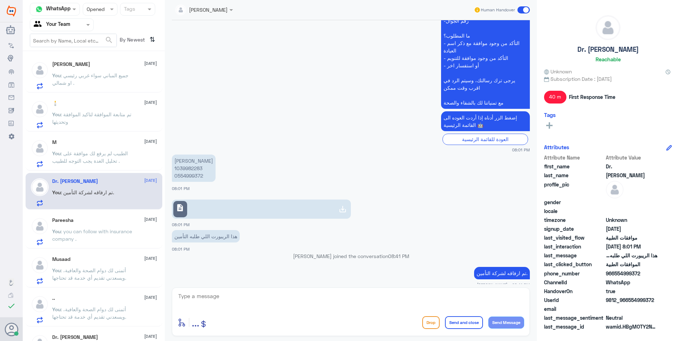
click at [259, 292] on textarea at bounding box center [350, 300] width 346 height 17
paste textarea "أتمنى لك دوام الصحة والعافية، ويسعدني تقديم أي خدمة قد تحتاجها."
type textarea "أتمنى لك دوام الصحة والعافية، ويسعدني تقديم أي خدمة قد تحتاجها."
click at [506, 325] on button "Send Message" at bounding box center [506, 323] width 36 height 12
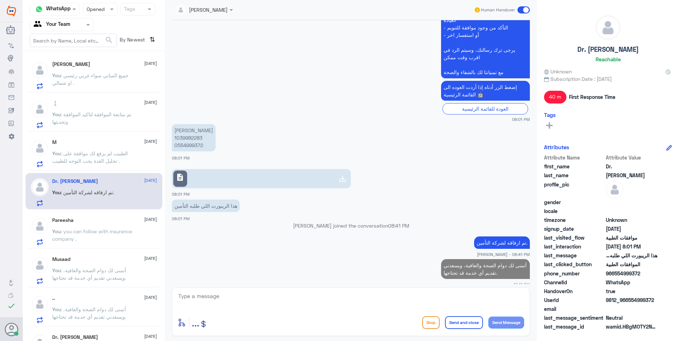
click at [120, 155] on span ": الطبيب لم يرفع لك موافقة على تحليل الغدة يجب التوجه للطبيب ." at bounding box center [90, 156] width 76 height 13
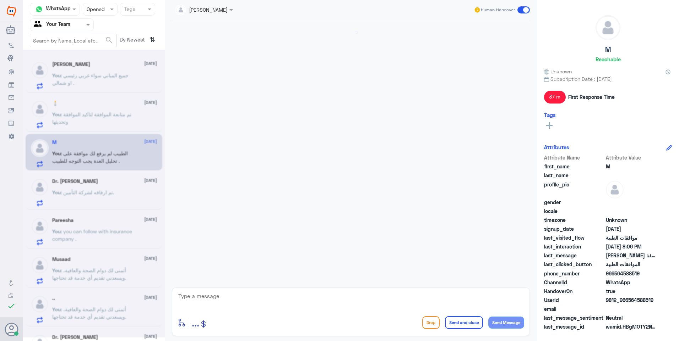
scroll to position [602, 0]
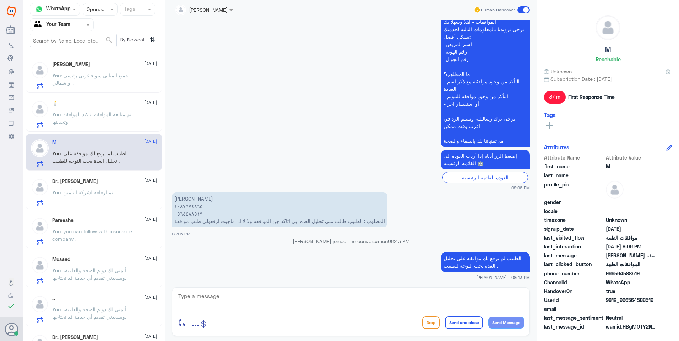
click at [276, 302] on textarea at bounding box center [350, 300] width 346 height 17
paste textarea "أتمنى لك دوام الصحة والعافية، ويسعدني تقديم أي خدمة قد تحتاجها."
type textarea "أتمنى لك دوام الصحة والعافية، ويسعدني تقديم أي خدمة قد تحتاجها."
click at [500, 323] on button "Send Message" at bounding box center [506, 323] width 36 height 12
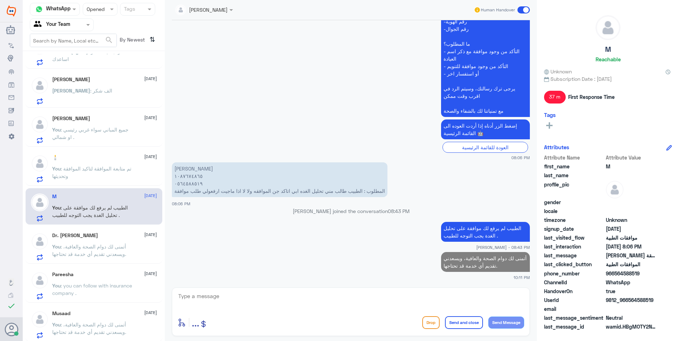
scroll to position [242, 0]
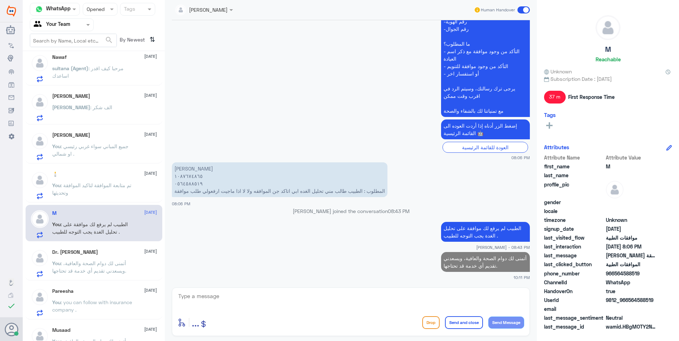
click at [138, 178] on div "🕯️ [DATE] You : تم متابعة الموافقة لتاكيد الموافقة وتحديثها" at bounding box center [104, 185] width 105 height 28
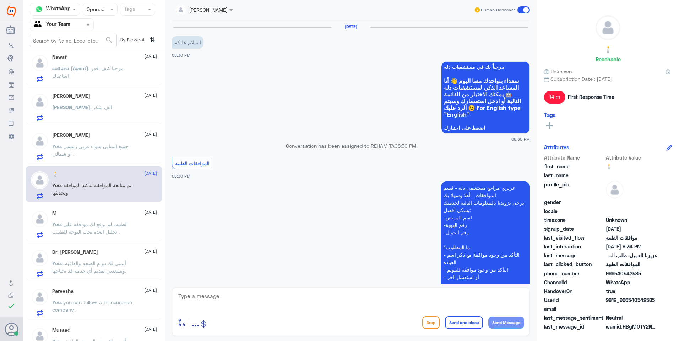
scroll to position [227, 0]
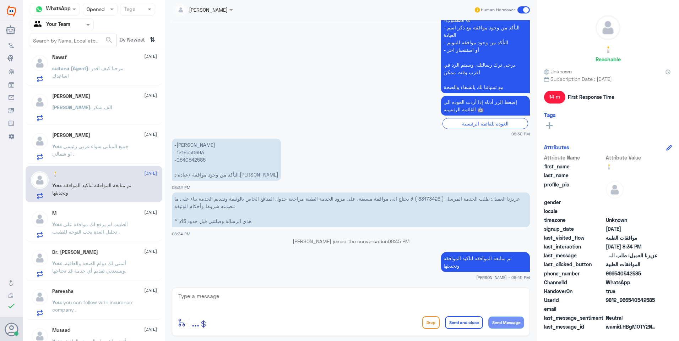
click at [287, 301] on textarea at bounding box center [350, 300] width 346 height 17
paste textarea "أتمنى لك دوام الصحة والعافية، ويسعدني تقديم أي خدمة قد تحتاجها."
type textarea "أتمنى لك دوام الصحة والعافية، ويسعدني تقديم أي خدمة قد تحتاجها."
click at [510, 323] on button "Send Message" at bounding box center [506, 323] width 36 height 12
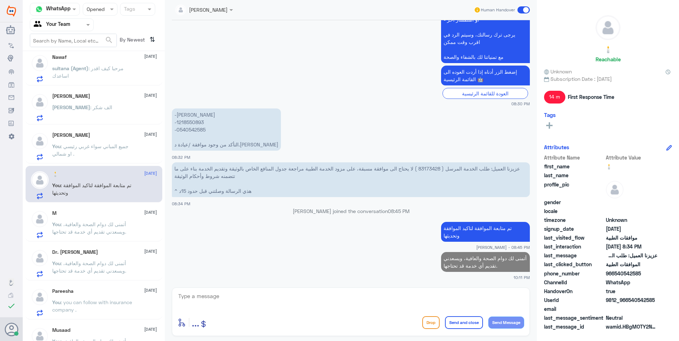
click at [125, 151] on p "You : جميع المباني سواء غربي رئيسي او شمالي ." at bounding box center [92, 152] width 80 height 18
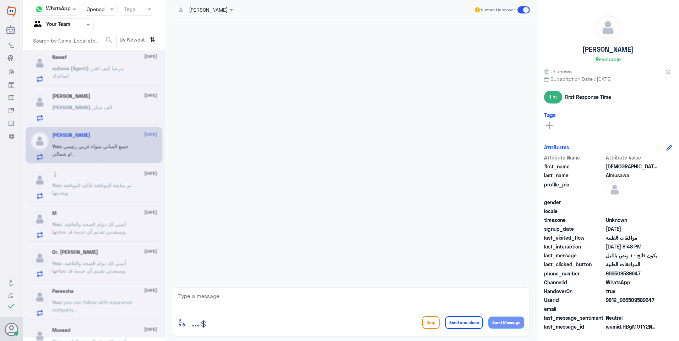
scroll to position [466, 0]
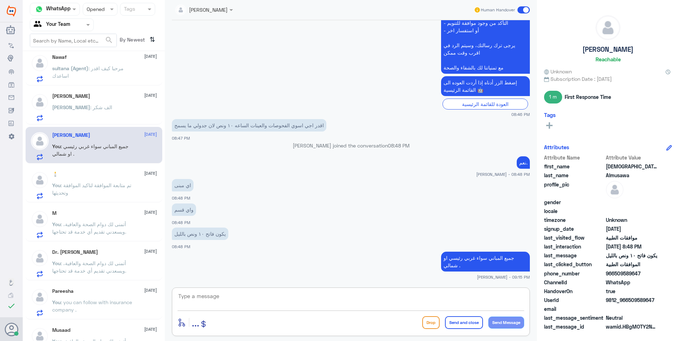
click at [260, 298] on textarea at bounding box center [350, 300] width 346 height 17
paste textarea "أتمنى لك دوام الصحة والعافية، ويسعدني تقديم أي خدمة قد تحتاجها."
type textarea "أتمنى لك دوام الصحة والعافية، ويسعدني تقديم أي خدمة قد تحتاجها."
click at [474, 323] on button "Send and close" at bounding box center [464, 323] width 38 height 13
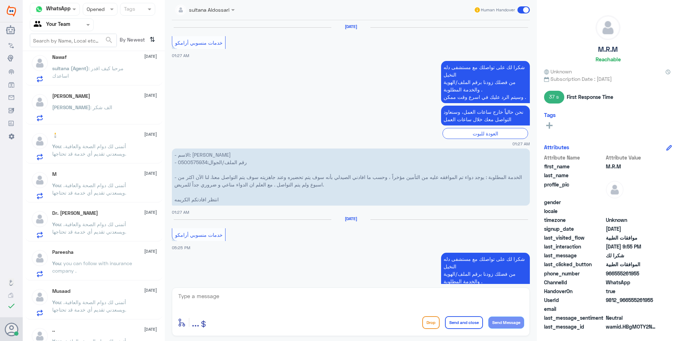
scroll to position [734, 0]
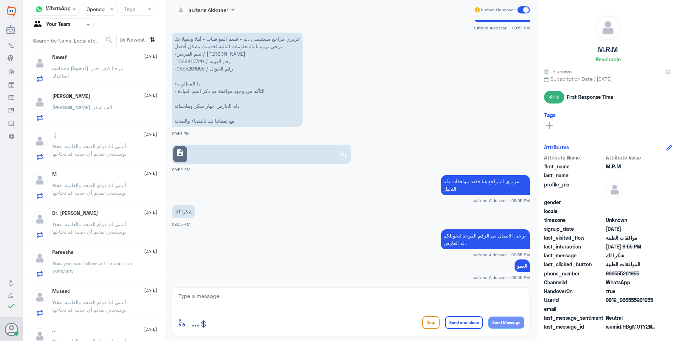
click at [96, 110] on div "[PERSON_NAME] : الف شكر" at bounding box center [104, 113] width 105 height 16
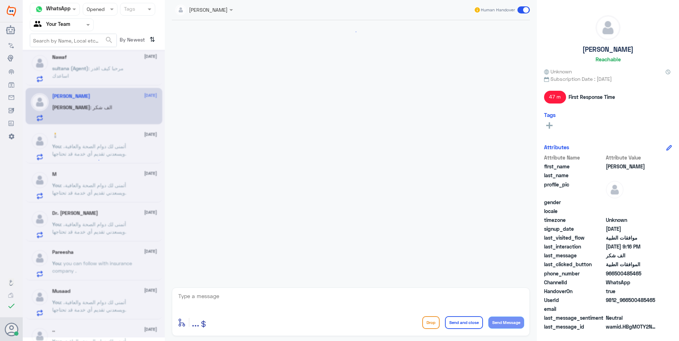
scroll to position [460, 0]
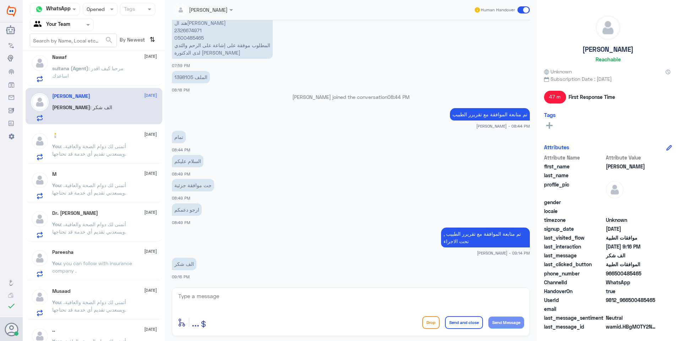
click at [227, 298] on textarea at bounding box center [350, 300] width 346 height 17
paste textarea "أتمنى لك دوام الصحة والعافية، ويسعدني تقديم أي خدمة قد تحتاجها."
type textarea "أتمنى لك دوام الصحة والعافية، ويسعدني تقديم أي خدمة قد تحتاجها."
click at [462, 326] on button "Send and close" at bounding box center [464, 323] width 38 height 13
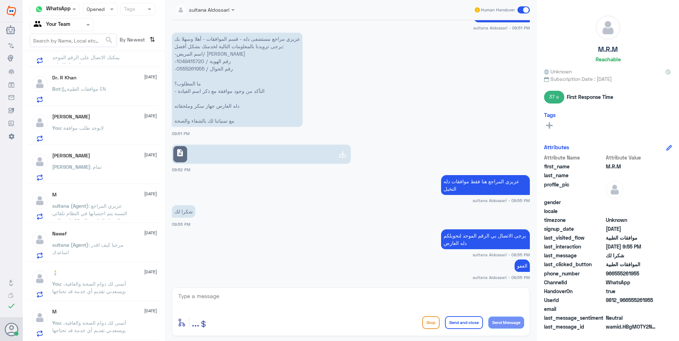
scroll to position [64, 0]
click at [110, 238] on div "Nawaf [DATE][PERSON_NAME] (Agent) : مرحبا كيف اقدر اساعدك" at bounding box center [104, 246] width 105 height 28
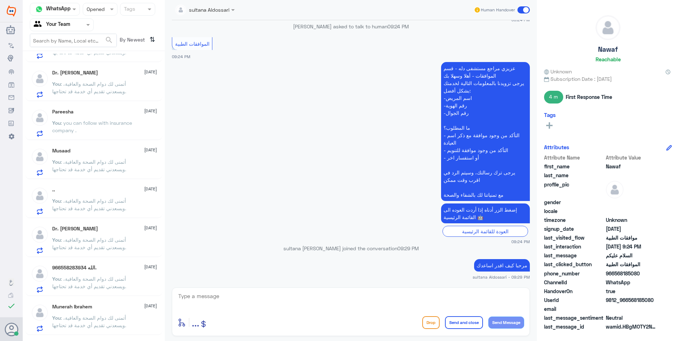
scroll to position [377, 0]
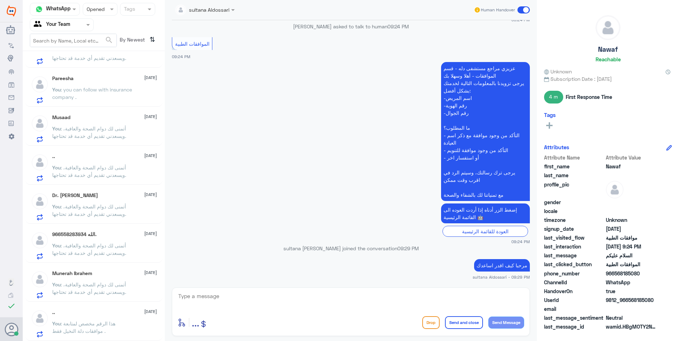
click at [143, 317] on div ".. [DATE] You : هذا الرقم مخصص لمتابعة موافقات دلة النخيل فقط ." at bounding box center [104, 324] width 105 height 28
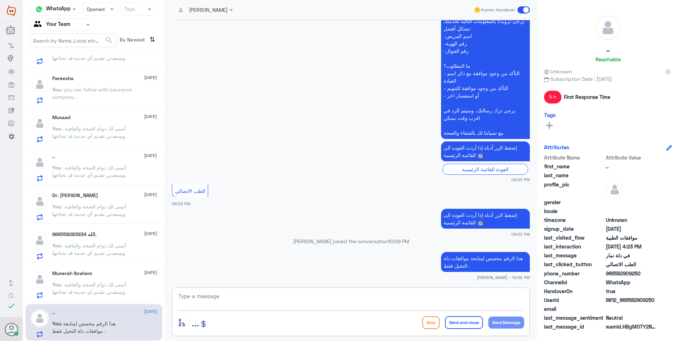
click at [444, 301] on textarea at bounding box center [350, 300] width 346 height 17
paste textarea "أتمنى لك دوام الصحة والعافية، ويسعدني تقديم أي خدمة قد تحتاجها."
type textarea "أتمنى لك دوام الصحة والعافية، ويسعدني تقديم أي خدمة قد تحتاجها."
click at [467, 320] on button "Send and close" at bounding box center [464, 323] width 38 height 13
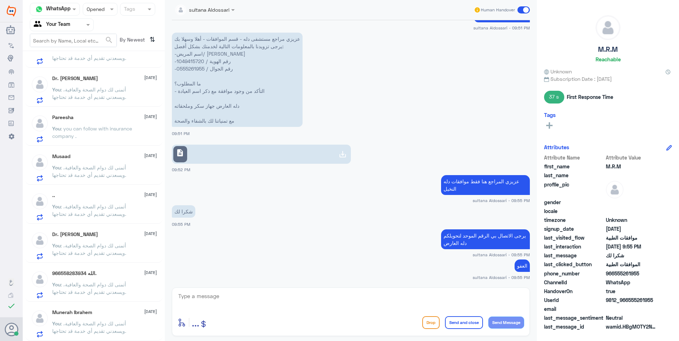
click at [123, 323] on span ": أتمنى لك دوام الصحة والعافية، ويسعدني تقديم أي خدمة قد تحتاجها." at bounding box center [89, 327] width 74 height 13
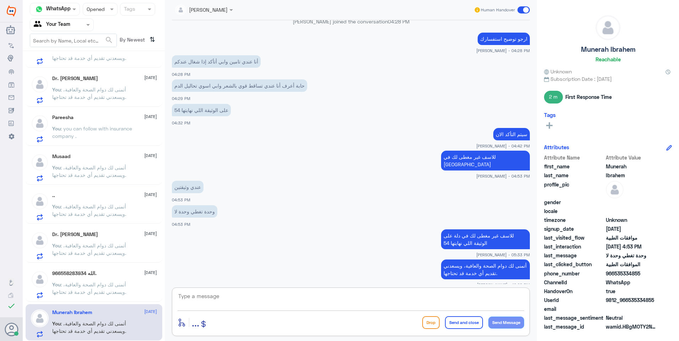
click at [472, 299] on textarea at bounding box center [350, 300] width 346 height 17
paste textarea "أتمنى لك دوام الصحة والعافية، ويسعدني تقديم أي خدمة قد تحتاجها."
type textarea "أتمنى لك دوام الصحة والعافية، ويسعدني تقديم أي خدمة قد تحتاجها."
click at [466, 319] on button "Send and close" at bounding box center [464, 323] width 38 height 13
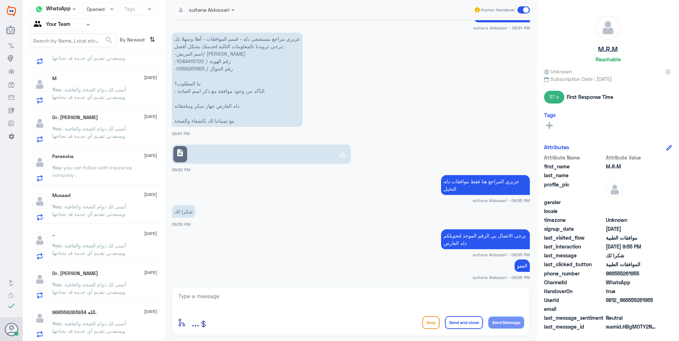
click at [118, 297] on p "You : أتمنى لك دوام الصحة والعافية، ويسعدني تقديم أي خدمة قد تحتاجها." at bounding box center [92, 290] width 80 height 18
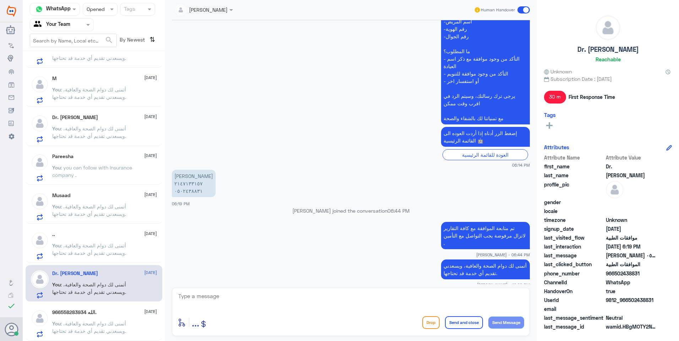
click at [278, 304] on textarea at bounding box center [350, 300] width 346 height 17
paste textarea "أتمنى لك دوام الصحة والعافية، ويسعدني تقديم أي خدمة قد تحتاجها."
type textarea "أتمنى لك دوام الصحة والعافية، ويسعدني تقديم أي خدمة قد تحتاجها."
click at [463, 325] on button "Send and close" at bounding box center [464, 323] width 38 height 13
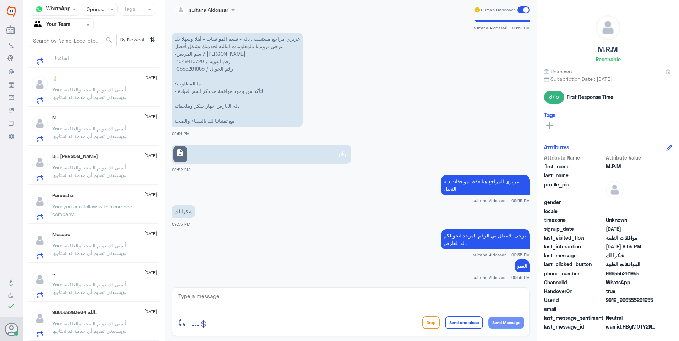
click at [131, 316] on div "966558283934 الله. [DATE] You : أتمنى لك دوام الصحة والعافية، ويسعدني تقديم أي …" at bounding box center [104, 324] width 105 height 28
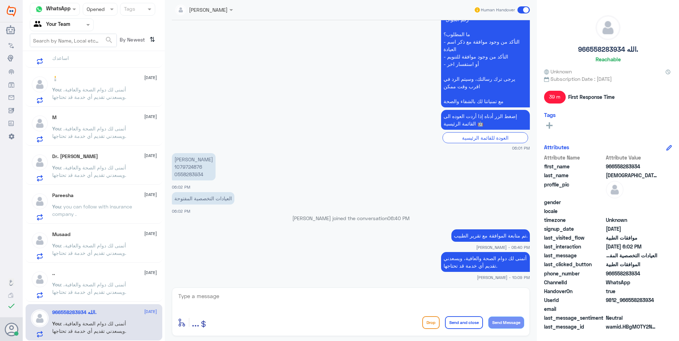
click at [282, 301] on textarea at bounding box center [350, 300] width 346 height 17
paste textarea "أتمنى لك دوام الصحة والعافية، ويسعدني تقديم أي خدمة قد تحتاجها."
type textarea "أتمنى لك دوام الصحة والعافية، ويسعدني تقديم أي خدمة قد تحتاجها."
click at [467, 325] on button "Send and close" at bounding box center [464, 323] width 38 height 13
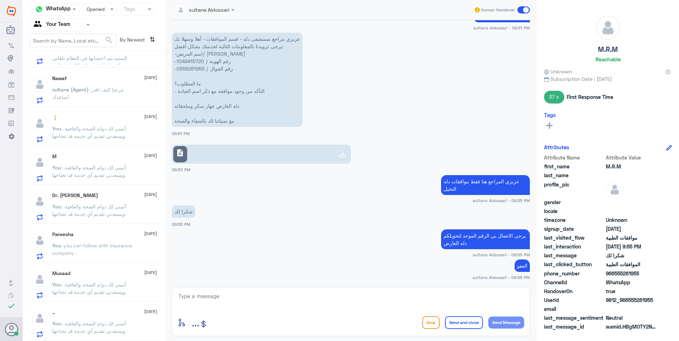
click at [131, 314] on div ".. [DATE]" at bounding box center [104, 313] width 105 height 6
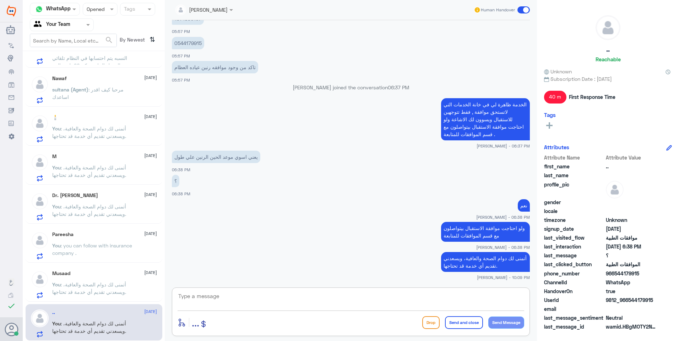
click at [346, 305] on textarea at bounding box center [350, 300] width 346 height 17
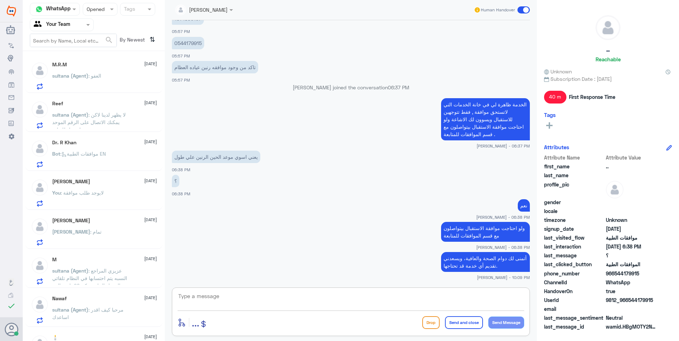
click at [126, 119] on p "sultana (Agent) : لا يظهر لدينا لاكن يمكنك الاتصال على الرقم الموحد لتحويل للعي…" at bounding box center [92, 120] width 80 height 18
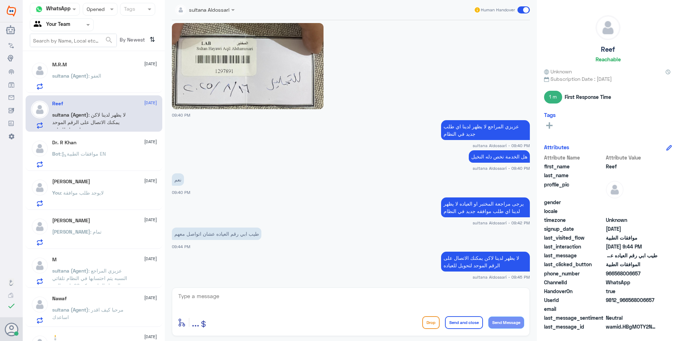
click at [103, 154] on span ": موافقات الطبية EN" at bounding box center [82, 154] width 45 height 6
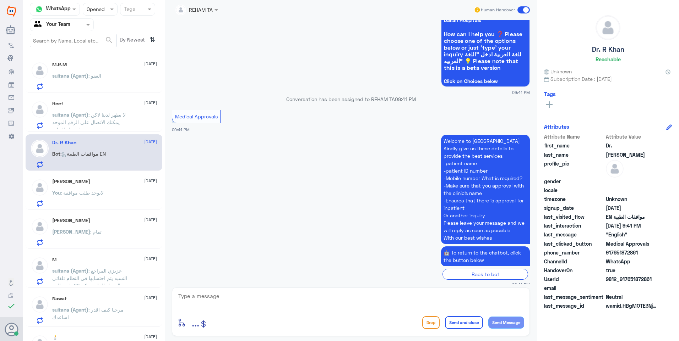
click at [115, 204] on div "You : لايوجد طلب موافقة" at bounding box center [104, 199] width 105 height 16
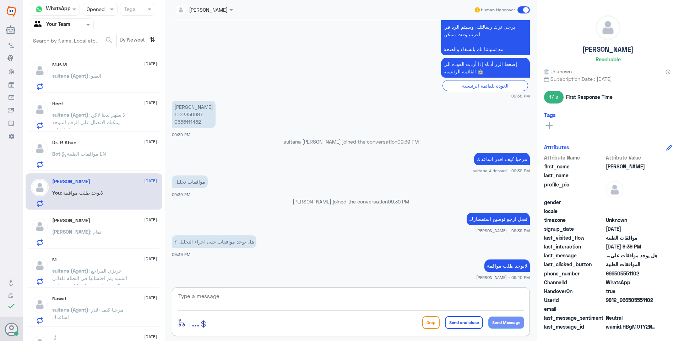
click at [241, 300] on textarea at bounding box center [350, 300] width 346 height 17
paste textarea "أتمنى لك دوام الصحة والعافية، ويسعدني تقديم أي خدمة قد تحتاجها."
type textarea "أتمنى لك دوام الصحة والعافية، ويسعدني تقديم أي خدمة قد تحتاجها."
click at [467, 323] on button "Send and close" at bounding box center [464, 323] width 38 height 13
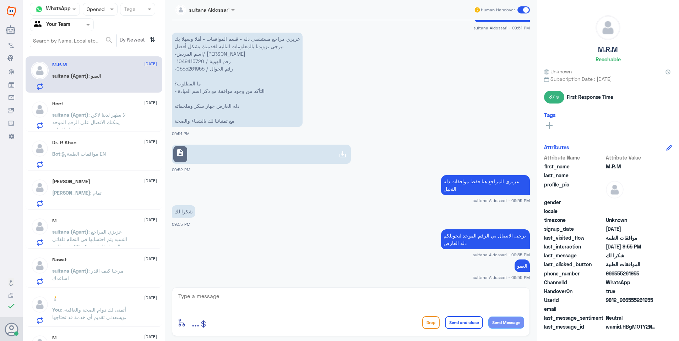
click at [123, 243] on p "sultana (Agent) : عزيزي المراجع النسبه يتم احتسابها في النظام تلقائي نسبة التحم…" at bounding box center [92, 237] width 80 height 18
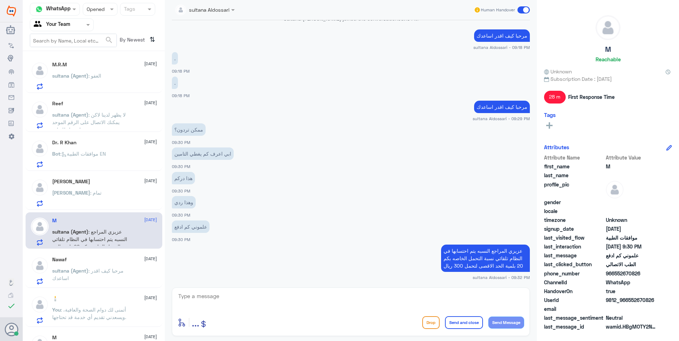
click at [109, 268] on p "sultana (Agent) : مرحبا كيف اقدر اساعدك" at bounding box center [92, 276] width 80 height 18
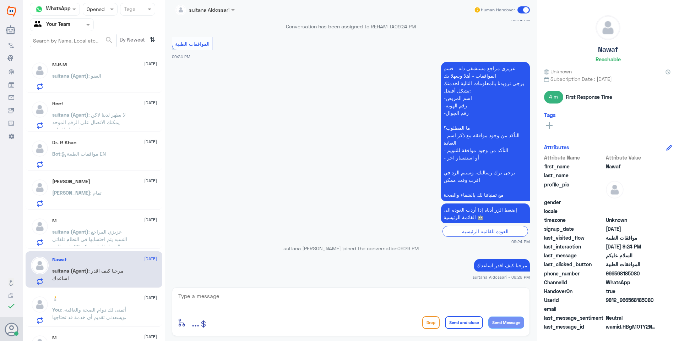
click at [88, 300] on div "🕯️ [DATE]" at bounding box center [104, 299] width 105 height 6
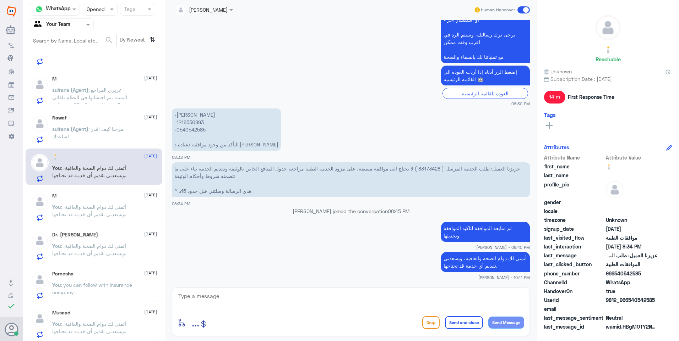
click at [109, 216] on span ": أتمنى لك دوام الصحة والعافية، ويسعدني تقديم أي خدمة قد تحتاجها." at bounding box center [89, 210] width 74 height 13
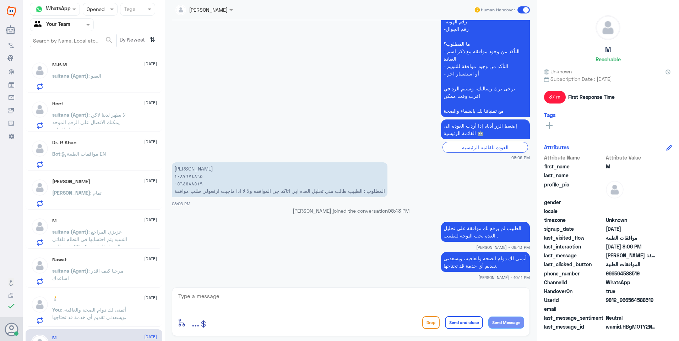
click at [79, 27] on div at bounding box center [61, 25] width 63 height 8
click at [72, 61] on div "Your Inbox" at bounding box center [62, 63] width 64 height 16
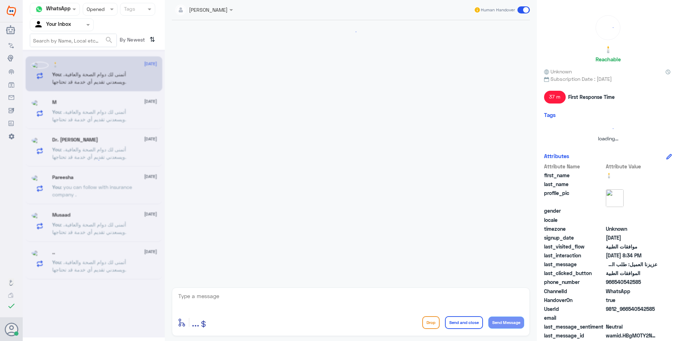
scroll to position [0, 0]
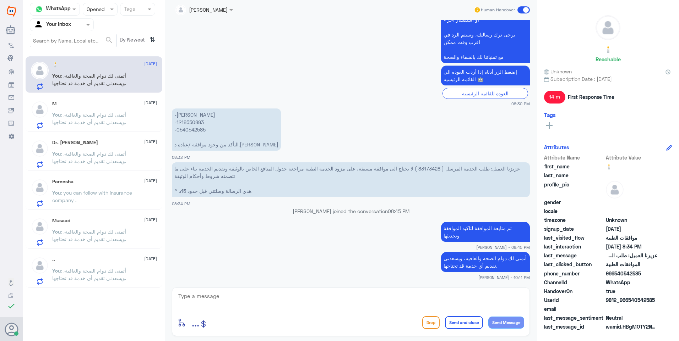
click at [125, 267] on p "You : أتمنى لك دوام الصحة والعافية، ويسعدني تقديم أي خدمة قد تحتاجها." at bounding box center [92, 276] width 80 height 18
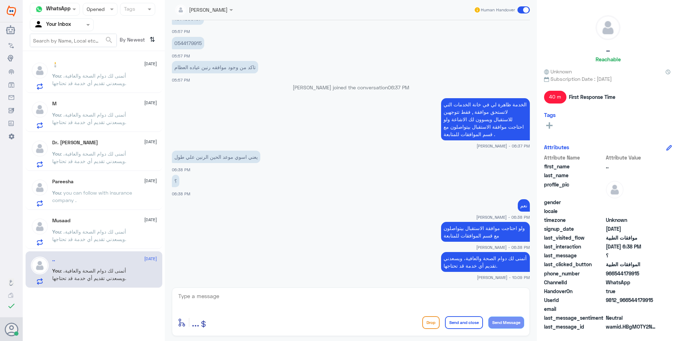
click at [246, 300] on textarea at bounding box center [350, 300] width 346 height 17
paste textarea "أتمنى لك دوام الصحة والعافية، ويسعدني تقديم أي خدمة قد تحتاجها."
type textarea "أتمنى لك دوام الصحة والعافية، ويسعدني تقديم أي خدمة قد تحتاجها."
click at [461, 326] on button "Send and close" at bounding box center [464, 323] width 38 height 13
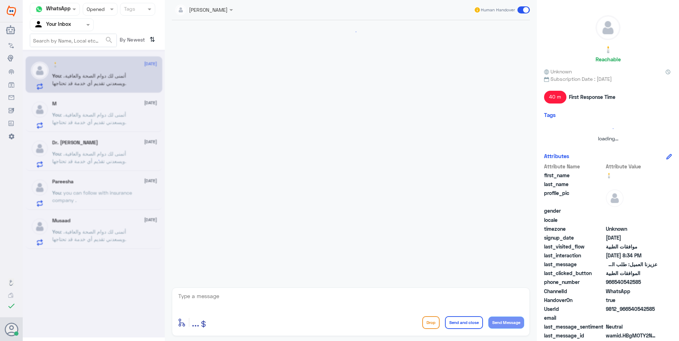
scroll to position [258, 0]
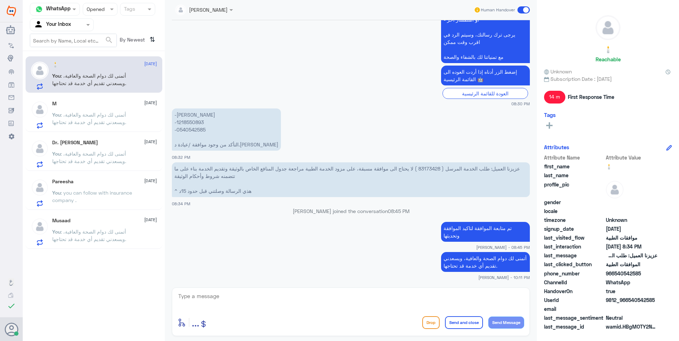
click at [121, 244] on p "You : أتمنى لك دوام الصحة والعافية، ويسعدني تقديم أي خدمة قد تحتاجها." at bounding box center [92, 237] width 80 height 18
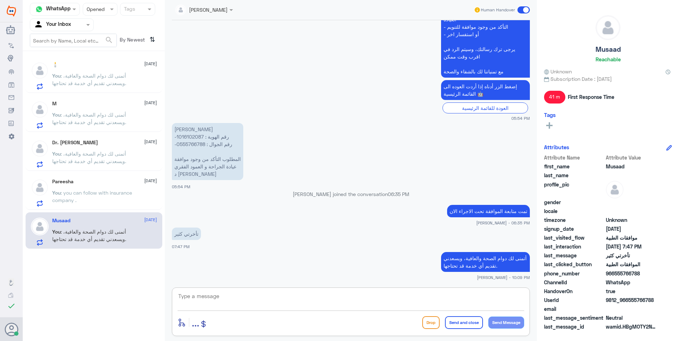
click at [218, 304] on textarea at bounding box center [350, 300] width 346 height 17
paste textarea "أتمنى لك دوام الصحة والعافية، ويسعدني تقديم أي خدمة قد تحتاجها."
type textarea "أتمنى لك دوام الصحة والعافية، ويسعدني تقديم أي خدمة قد تحتاجها."
click at [450, 317] on button "Send and close" at bounding box center [464, 323] width 38 height 13
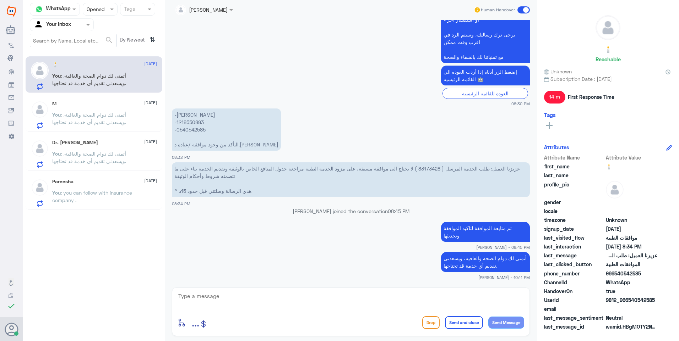
click at [94, 193] on span ": you can follow with insurance company ." at bounding box center [92, 196] width 80 height 13
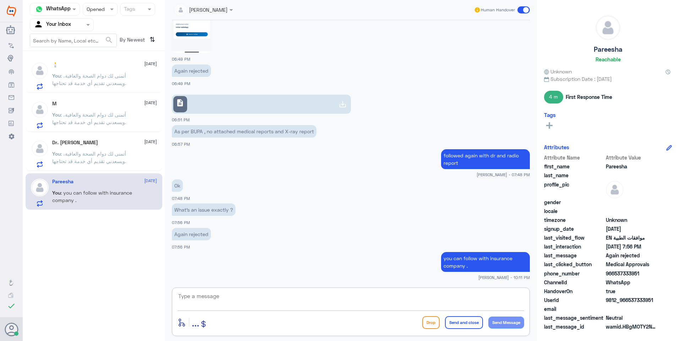
drag, startPoint x: 258, startPoint y: 296, endPoint x: 265, endPoint y: 298, distance: 7.9
click at [262, 297] on textarea at bounding box center [350, 300] width 346 height 17
paste textarea "أتمنى لك دوام الصحة والعافية، ويسعدني تقديم أي خدمة قد تحتاجها."
type textarea "أتمنى لك دوام الصحة والعافية، ويسعدني تقديم أي خدمة قد تحتاجها."
click at [464, 320] on button "Send and close" at bounding box center [464, 323] width 38 height 13
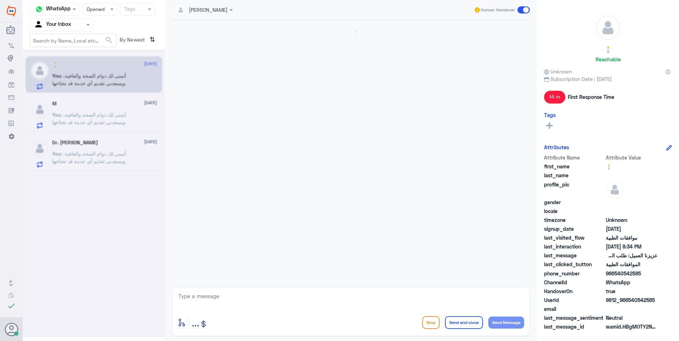
click at [120, 155] on span ": أتمنى لك دوام الصحة والعافية، ويسعدني تقديم أي خدمة قد تحتاجها." at bounding box center [89, 157] width 74 height 13
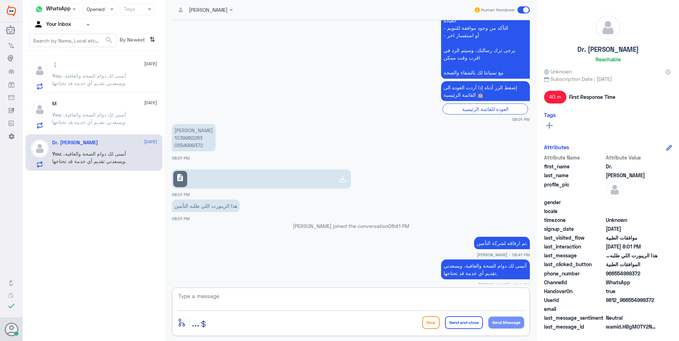
click at [266, 292] on textarea at bounding box center [350, 300] width 346 height 17
paste textarea "أتمنى لك دوام الصحة والعافية، ويسعدني تقديم أي خدمة قد تحتاجها."
type textarea "أتمنى لك دوام الصحة والعافية، ويسعدني تقديم أي خدمة قد تحتاجها."
click at [465, 329] on div "enter flow name ... Drop Send and close Send Message" at bounding box center [350, 323] width 346 height 16
click at [463, 323] on button "Send and close" at bounding box center [464, 323] width 38 height 13
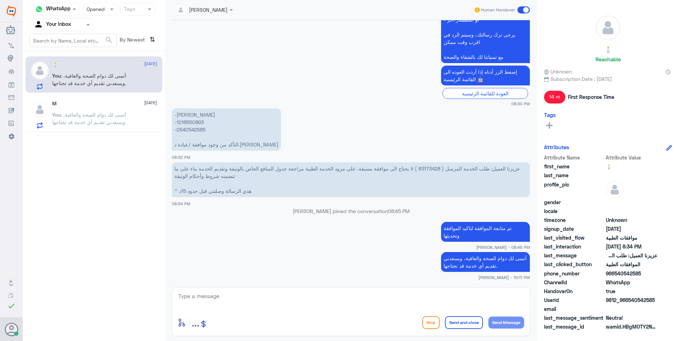
click at [78, 125] on span ": أتمنى لك دوام الصحة والعافية، ويسعدني تقديم أي خدمة قد تحتاجها." at bounding box center [89, 118] width 74 height 13
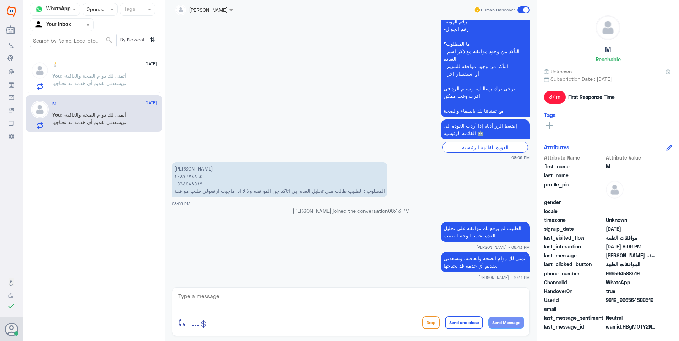
click at [209, 288] on div "enter flow name ... Drop Send and close Send Message" at bounding box center [351, 312] width 358 height 49
click at [212, 293] on textarea at bounding box center [350, 300] width 346 height 17
paste textarea "أتمنى لك دوام الصحة والعافية، ويسعدني تقديم أي خدمة قد تحتاجها."
type textarea "أتمنى لك دوام الصحة والعافية، ويسعدني تقديم أي خدمة قد تحتاجها."
click at [459, 325] on button "Send and close" at bounding box center [464, 323] width 38 height 13
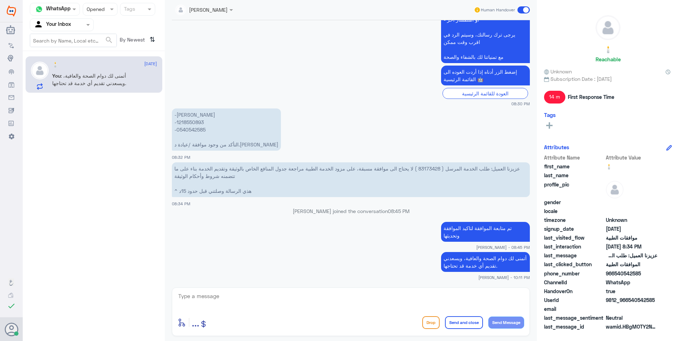
click at [126, 82] on span ": أتمنى لك دوام الصحة والعافية، ويسعدني تقديم أي خدمة قد تحتاجها." at bounding box center [89, 79] width 74 height 13
click at [237, 300] on textarea at bounding box center [350, 300] width 346 height 17
paste textarea "أتمنى لك دوام الصحة والعافية، ويسعدني تقديم أي خدمة قد تحتاجها."
type textarea "أتمنى لك دوام الصحة والعافية، ويسعدني تقديم أي خدمة قد تحتاجها."
click at [451, 318] on button "Send and close" at bounding box center [464, 323] width 38 height 13
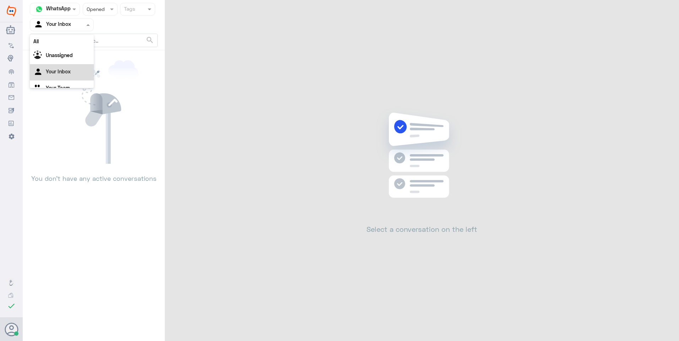
click at [88, 22] on span at bounding box center [88, 24] width 9 height 7
click at [78, 75] on div "Your Team" at bounding box center [62, 80] width 64 height 16
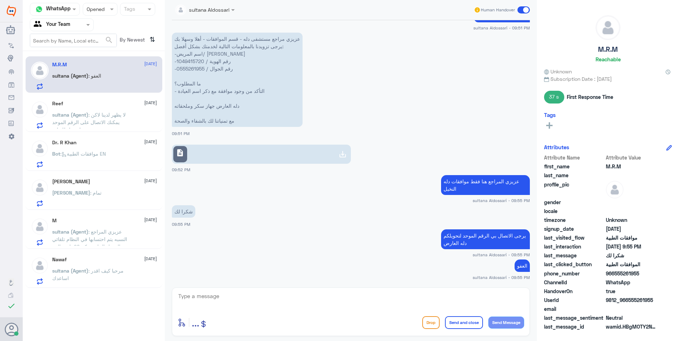
click at [133, 273] on div "sultana (Agent) : مرحبا كيف اقدر اساعدك" at bounding box center [104, 277] width 105 height 16
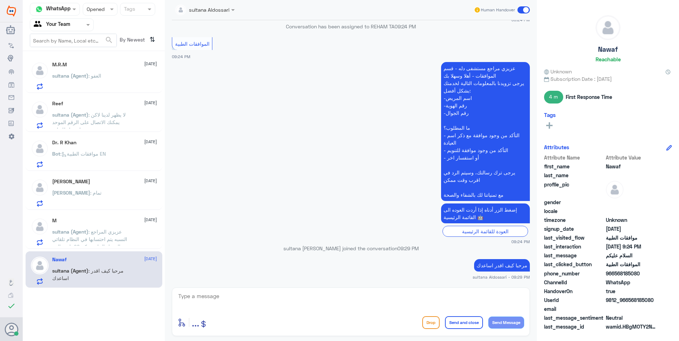
click at [106, 9] on div at bounding box center [100, 9] width 34 height 8
click at [103, 48] on div "Closed" at bounding box center [100, 52] width 35 height 13
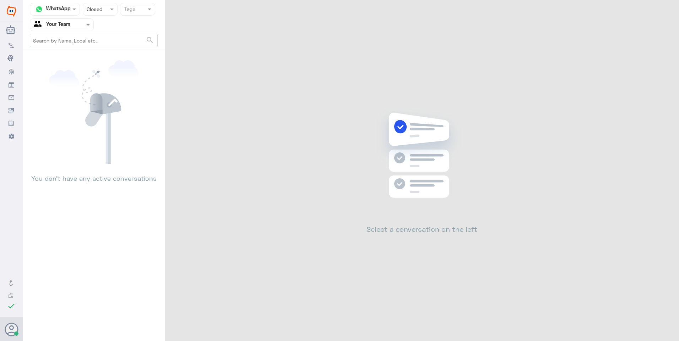
drag, startPoint x: 88, startPoint y: 22, endPoint x: 86, endPoint y: 31, distance: 9.1
click at [88, 24] on span at bounding box center [88, 24] width 9 height 7
click at [73, 73] on div "Your Team" at bounding box center [62, 80] width 64 height 16
click at [95, 5] on input "text" at bounding box center [93, 9] width 13 height 8
click at [101, 65] on span "Unread" at bounding box center [94, 65] width 17 height 6
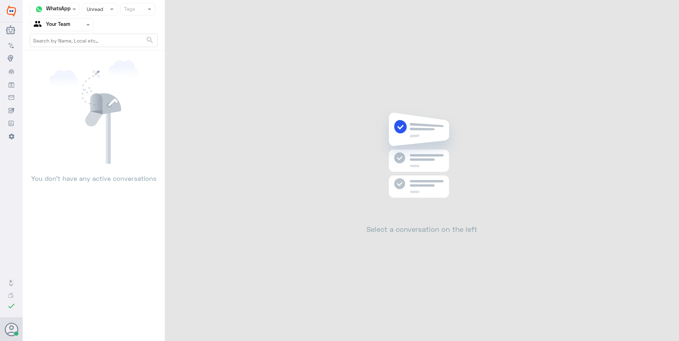
click at [99, 6] on div at bounding box center [100, 9] width 34 height 8
click at [99, 38] on span "Opened" at bounding box center [95, 39] width 18 height 6
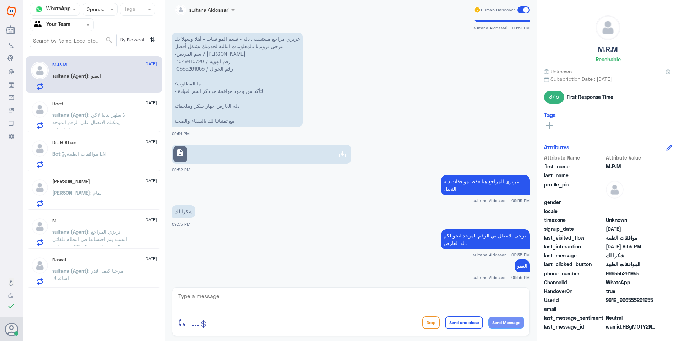
click at [62, 29] on div "Your Team" at bounding box center [52, 25] width 37 height 11
click at [66, 56] on div "Your Inbox" at bounding box center [62, 63] width 64 height 16
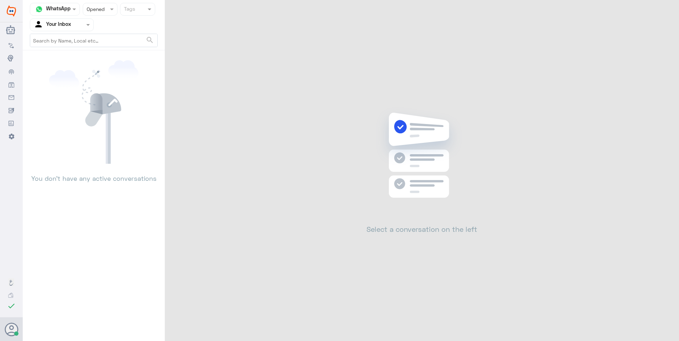
click at [70, 26] on input "text" at bounding box center [53, 25] width 39 height 8
click at [67, 82] on div "Your Team" at bounding box center [62, 80] width 64 height 16
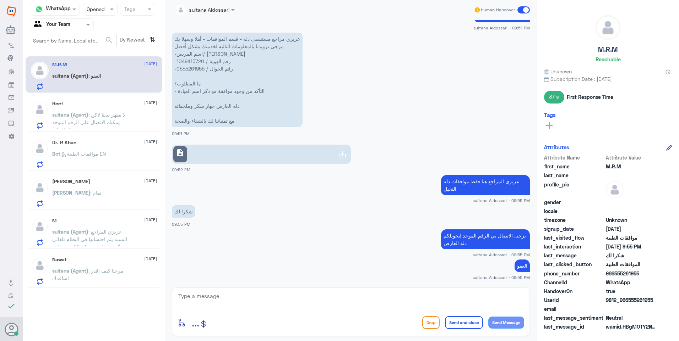
click at [339, 306] on textarea at bounding box center [350, 300] width 346 height 17
paste textarea "أتمنى لك دوام الصحة والعافية، ويسعدني تقديم أي خدمة قد تحتاجها."
type textarea "أتمنى لك دوام الصحة والعافية، ويسعدني تقديم أي خدمة قد تحتاجها."
click at [459, 318] on button "Send and close" at bounding box center [464, 323] width 38 height 13
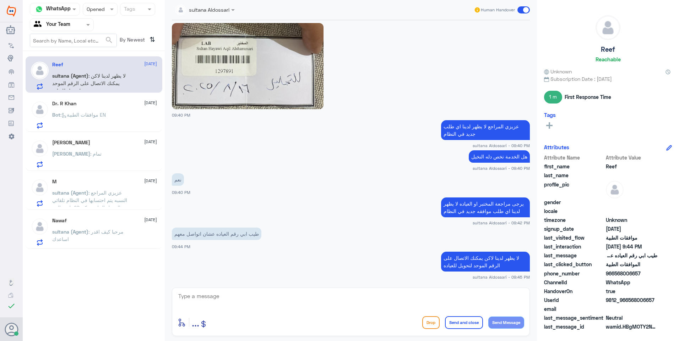
click at [119, 195] on span ": عزيزي المراجع النسبه يتم احتسابها في النظام تلقائي نسبة التحمل الخاصه بكم 20 …" at bounding box center [91, 204] width 79 height 28
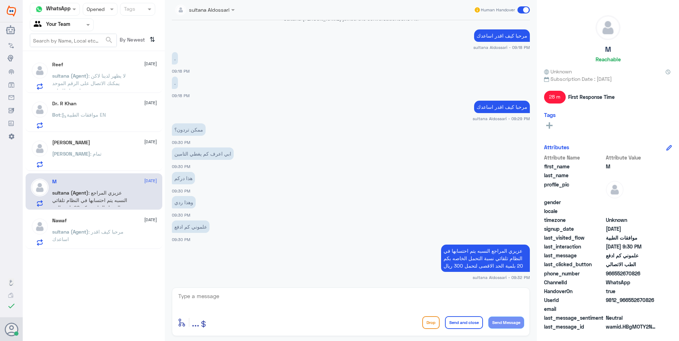
click at [113, 153] on div "Omer : تمام" at bounding box center [104, 160] width 105 height 16
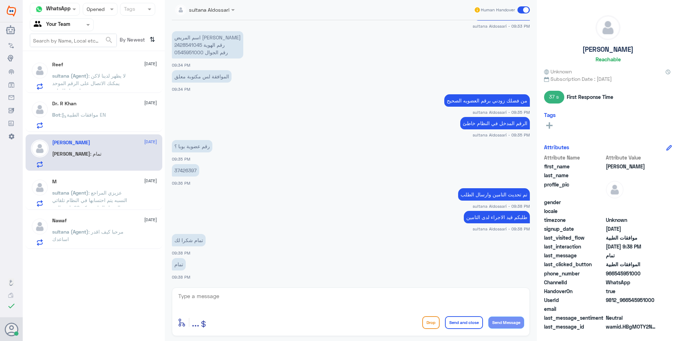
click at [219, 290] on div "enter flow name ... Drop Send and close Send Message" at bounding box center [351, 312] width 358 height 49
click at [224, 297] on textarea at bounding box center [350, 300] width 346 height 17
paste textarea "أتمنى لك دوام الصحة والعافية، ويسعدني تقديم أي خدمة قد تحتاجها."
type textarea "أتمنى لك دوام الصحة والعافية، ويسعدني تقديم أي خدمة قد تحتاجها."
click at [355, 295] on textarea "أتمنى لك دوام الصحة والعافية، ويسعدني تقديم أي خدمة قد تحتاجها." at bounding box center [350, 300] width 346 height 17
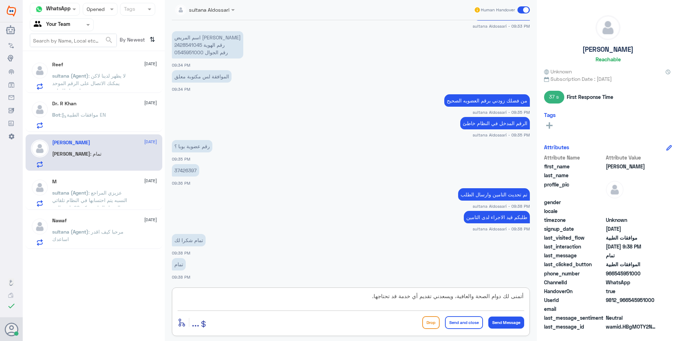
click at [355, 295] on textarea "أتمنى لك دوام الصحة والعافية، ويسعدني تقديم أي خدمة قد تحتاجها." at bounding box center [350, 300] width 346 height 17
click at [71, 186] on div "M [DATE][PERSON_NAME] (Agent) : عزيزي المراجع النسبه يتم احتسابها في النظام تلق…" at bounding box center [104, 193] width 105 height 28
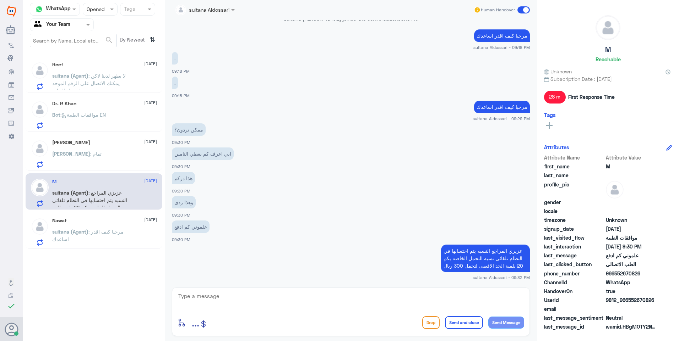
click at [123, 235] on p "sultana (Agent) : مرحبا كيف اقدر اساعدك" at bounding box center [92, 237] width 80 height 18
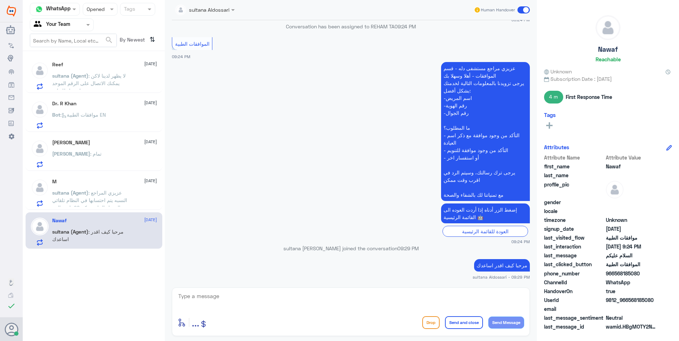
click at [119, 83] on span ": لا يظهر لدينا لاكن يمكنك الاتصال على الرقم الموحد لتحويل للعياده" at bounding box center [88, 83] width 73 height 21
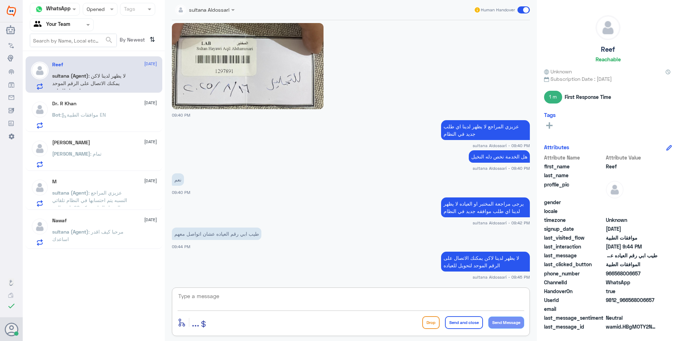
click at [189, 296] on textarea at bounding box center [350, 300] width 346 height 17
click at [191, 300] on textarea at bounding box center [350, 300] width 346 height 17
paste textarea "أتمنى لك دوام الصحة والعافية، ويسعدني تقديم أي خدمة قد تحتاجها."
click at [317, 289] on div "أتمنى لك دوام الصحة والعافية، ويسعدني تقديم أي خدمة قد تحتاجها. enter flow name…" at bounding box center [351, 312] width 358 height 49
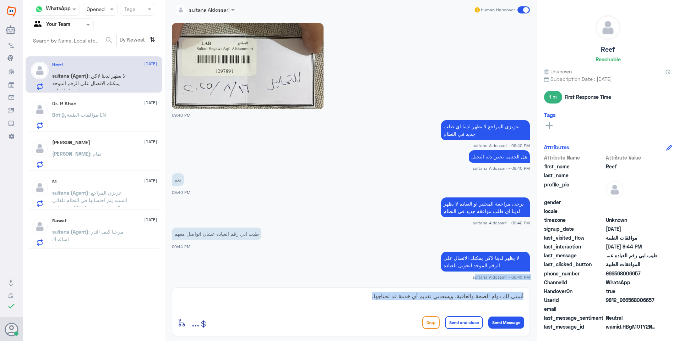
click at [317, 289] on div "أتمنى لك دوام الصحة والعافية، ويسعدني تقديم أي خدمة قد تحتاجها. enter flow name…" at bounding box center [351, 312] width 358 height 49
click at [351, 302] on textarea "أتمنى لك دوام الصحة والعافية، ويسعدني تقديم أي خدمة قد تحتاجها." at bounding box center [350, 300] width 346 height 17
click at [352, 300] on textarea "أتمنى لك دوام الصحة والعافية، ويسعدني تقديم أي خدمة قد تحتاجها" at bounding box center [350, 300] width 346 height 17
click at [352, 300] on textarea "أتمنى لك دوام الصحة والعافية، ويسعدني تقديم أي خدمة قد" at bounding box center [350, 300] width 346 height 17
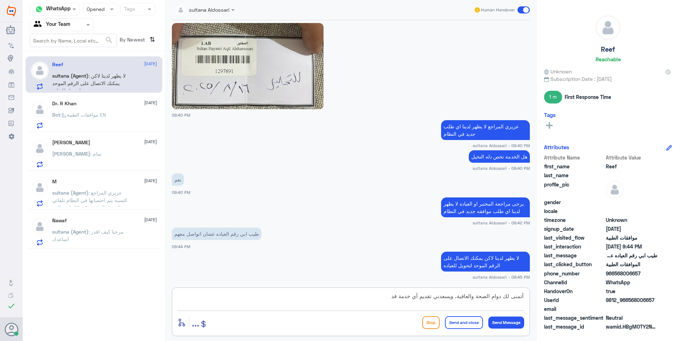
type textarea "أتمنى لك دوام الصحة والعافية، ويسعدني تقديم أي خدمة قد"
click at [352, 300] on textarea "أتمنى لك دوام الصحة والعافية، ويسعدني تقديم أي خدمة قد" at bounding box center [350, 300] width 346 height 17
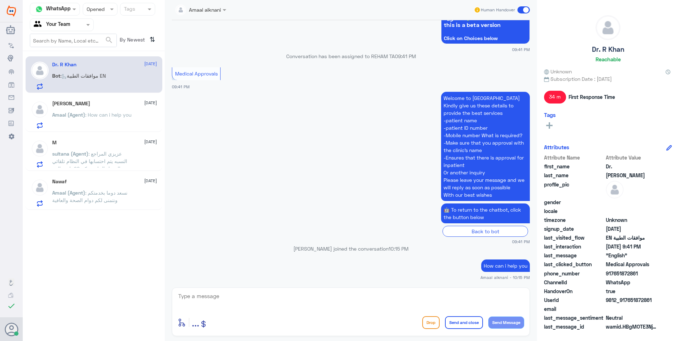
scroll to position [413, 0]
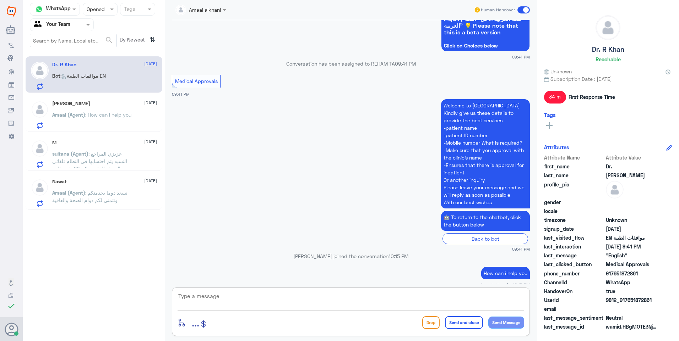
click at [92, 110] on div "[PERSON_NAME] [DATE][PERSON_NAME] (Agent) : How can i help you" at bounding box center [104, 115] width 105 height 28
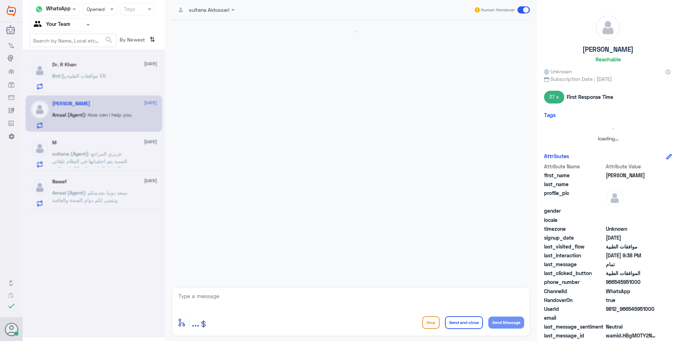
scroll to position [371, 0]
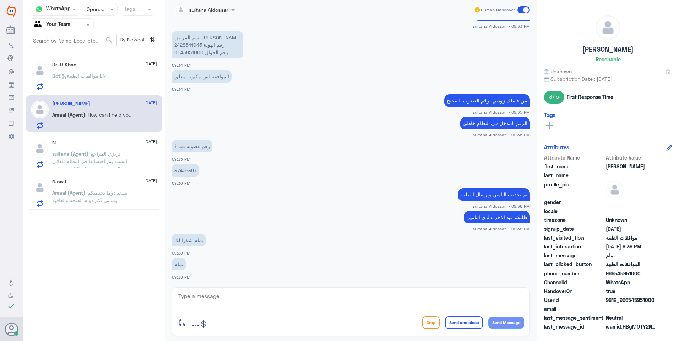
click at [116, 149] on div "M [DATE][PERSON_NAME] (Agent) : عزيزي المراجع النسبه يتم احتسابها في النظام تلق…" at bounding box center [104, 154] width 105 height 28
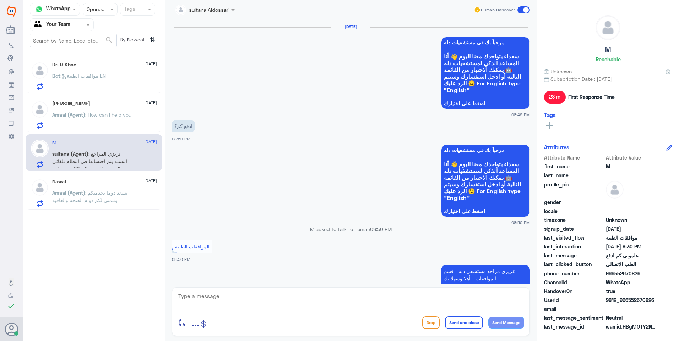
scroll to position [488, 0]
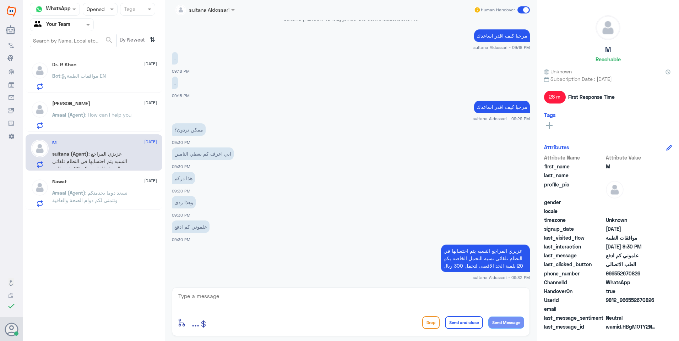
click at [119, 188] on div "Nawaf [DATE][PERSON_NAME] (Agent) : نسعد دوما بخدمتكم ونتمنى لكم دوام الصحة وال…" at bounding box center [104, 193] width 105 height 28
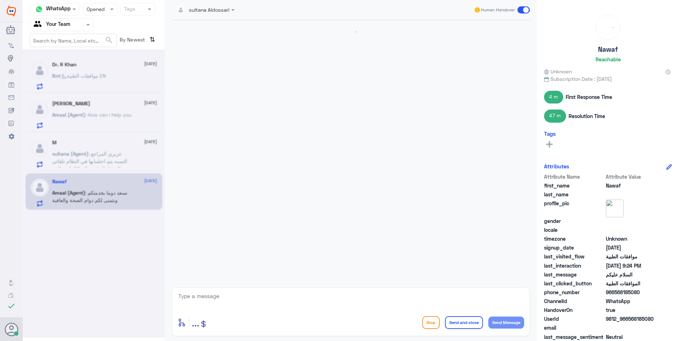
scroll to position [163, 0]
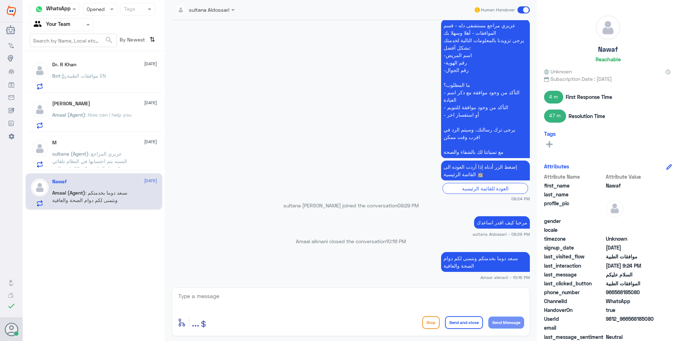
click at [110, 69] on div "Dr. R Khan [DATE] Bot : موافقات الطبية EN" at bounding box center [104, 76] width 105 height 28
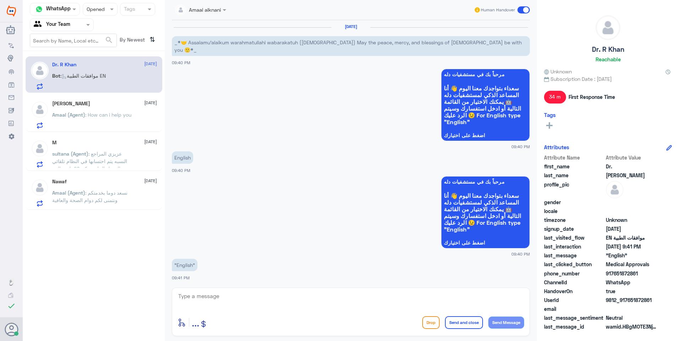
scroll to position [413, 0]
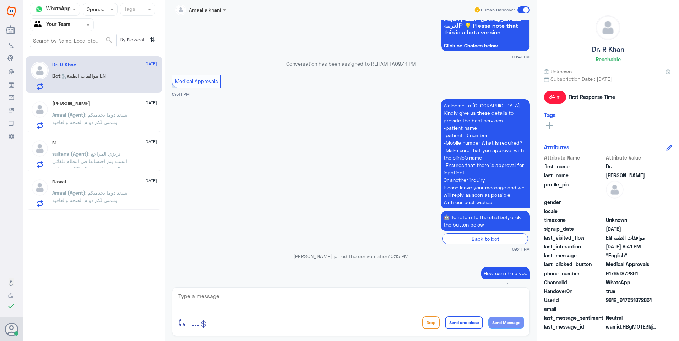
click at [93, 9] on input "text" at bounding box center [93, 9] width 13 height 8
drag, startPoint x: 100, startPoint y: 64, endPoint x: 104, endPoint y: 34, distance: 29.4
click at [100, 64] on span "Unread" at bounding box center [94, 65] width 17 height 6
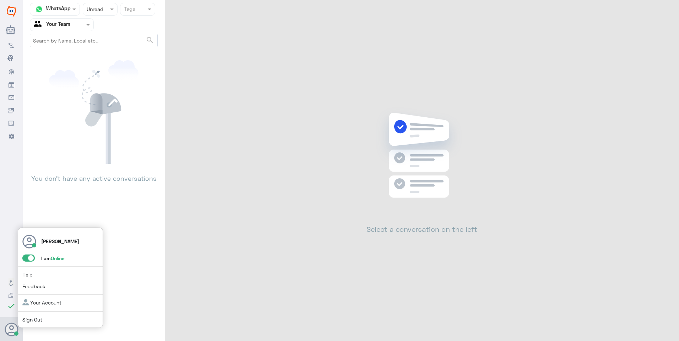
click at [31, 255] on span at bounding box center [28, 258] width 12 height 7
click at [0, 0] on input "checkbox" at bounding box center [0, 0] width 0 height 0
